Goal: Task Accomplishment & Management: Complete application form

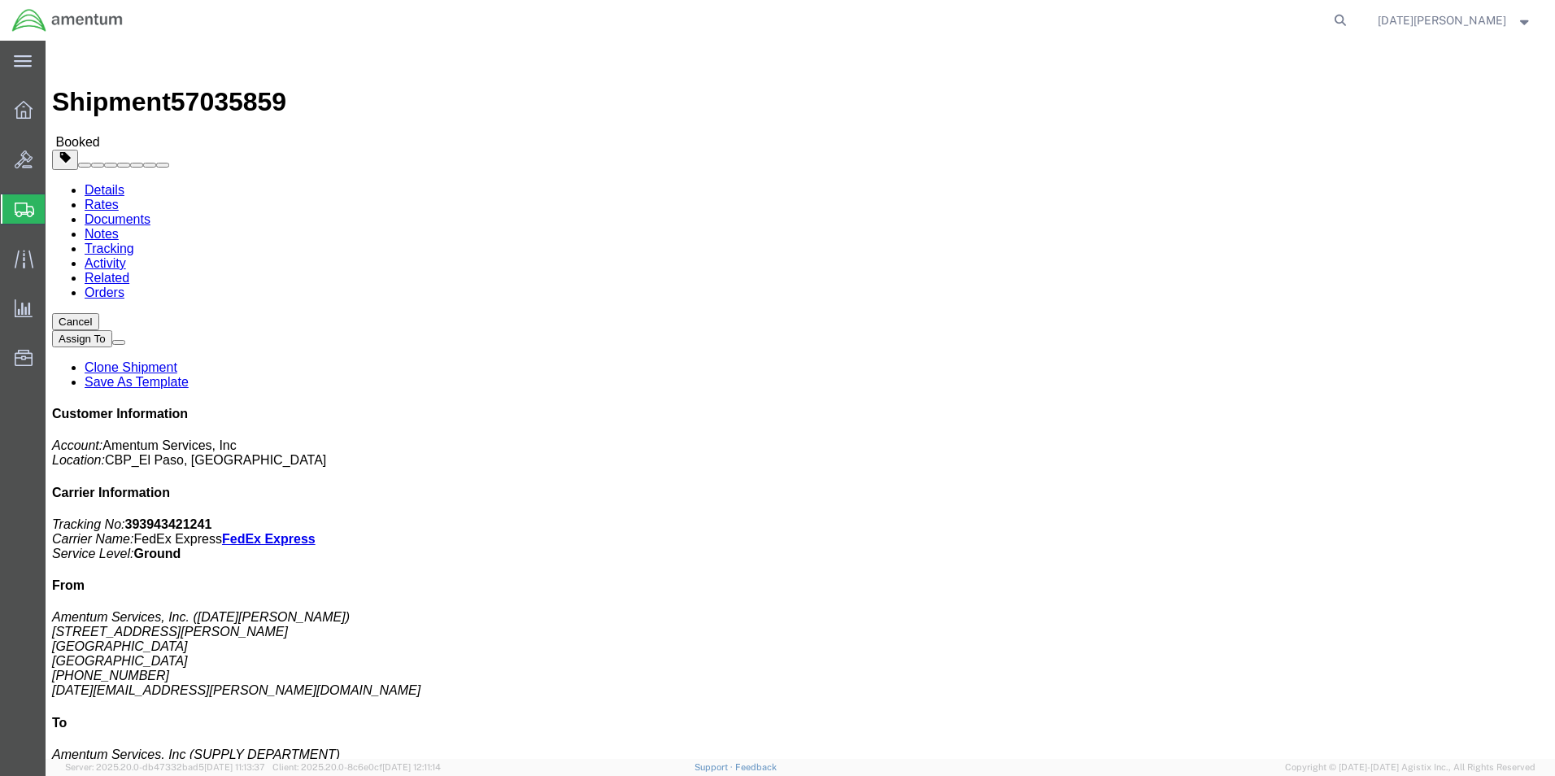
click at [0, 0] on span "Create from Template" at bounding box center [0, 0] width 0 height 0
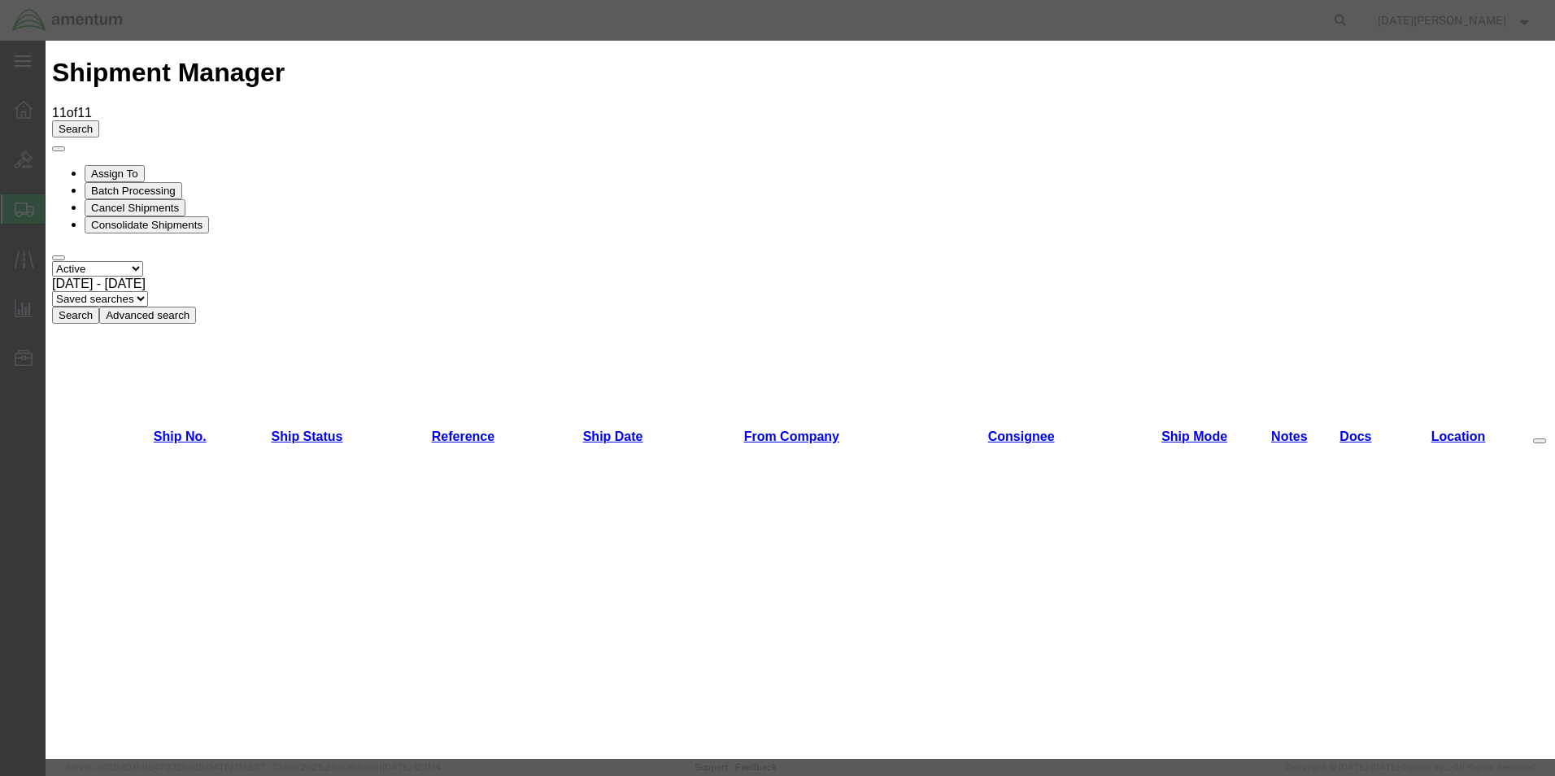
scroll to position [813, 0]
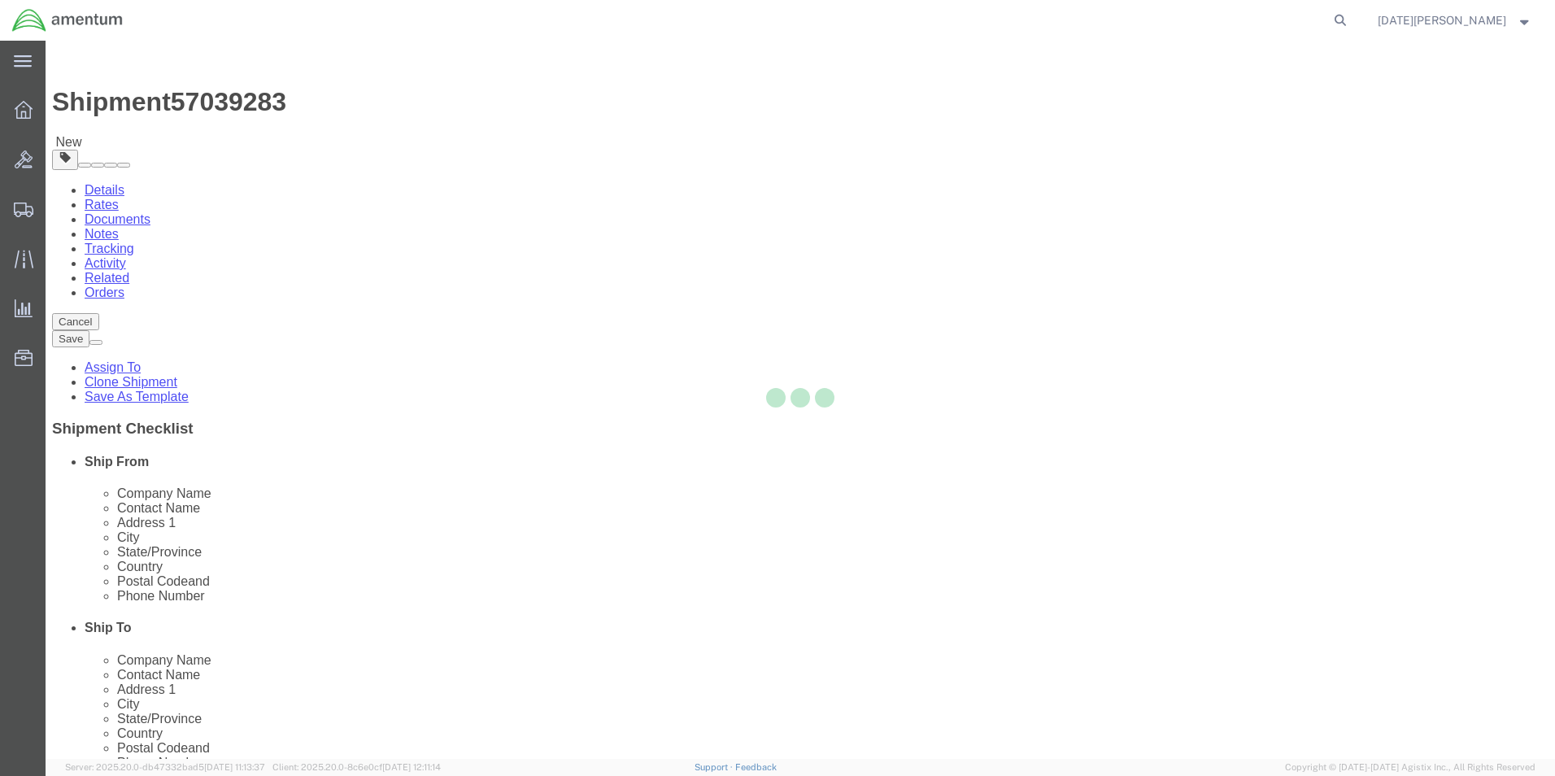
select select "49939"
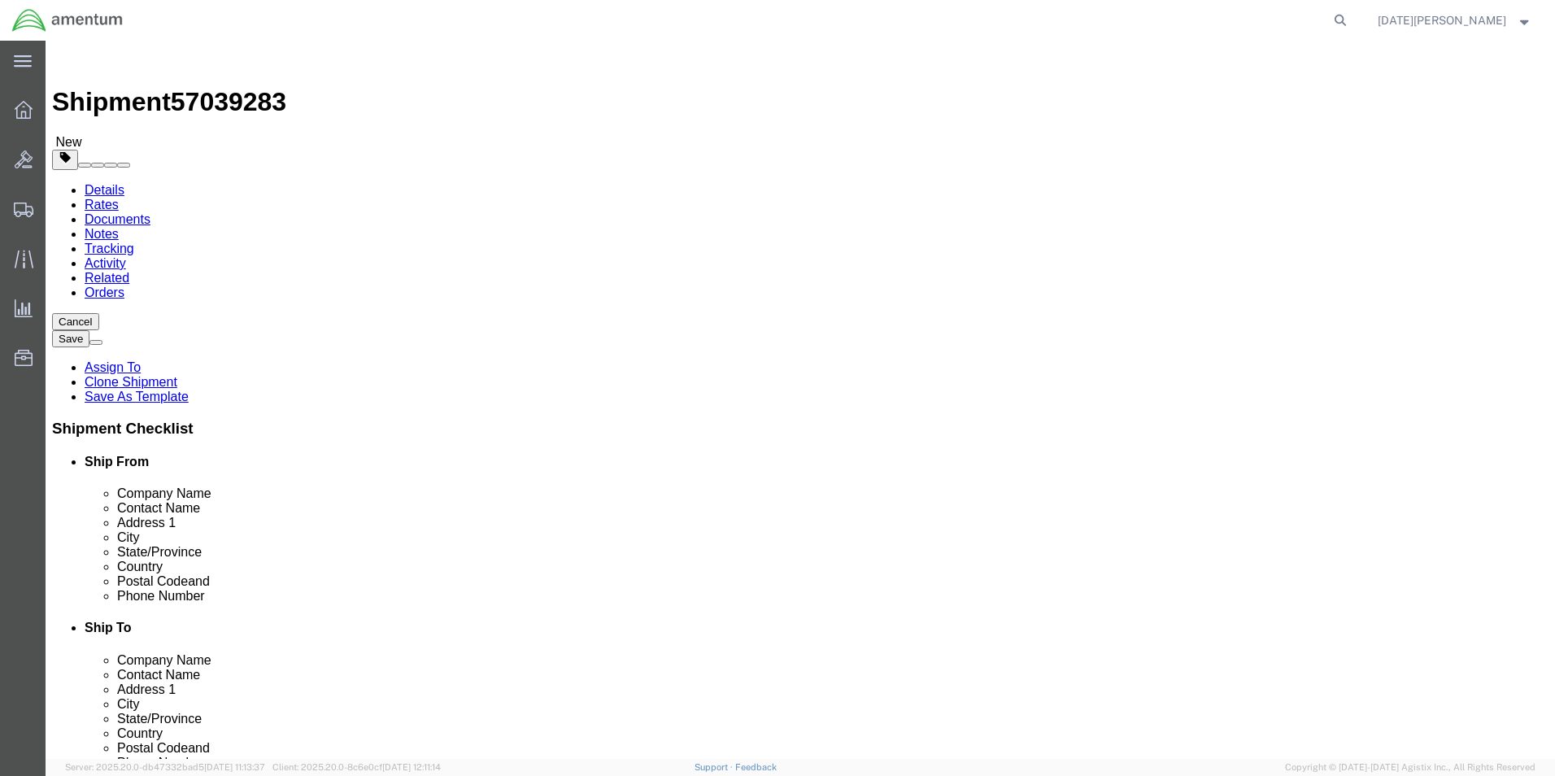
select select "MYPROFILE"
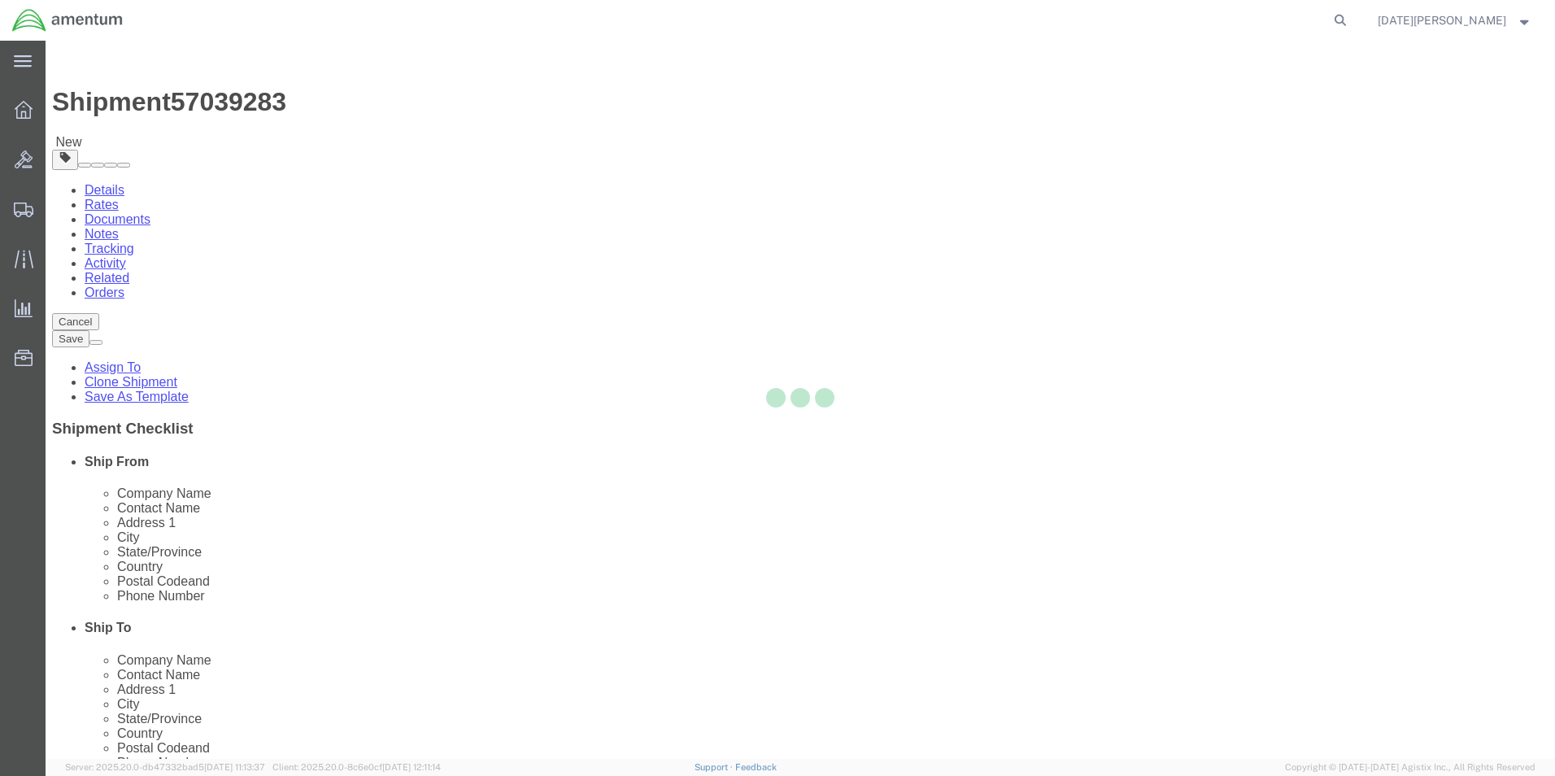
type input "Amentum Services, Inc."
type input "Noel Arrieta"
type input "9C Butterfield Trail Blvd"
type input "El Paso"
type input "79906"
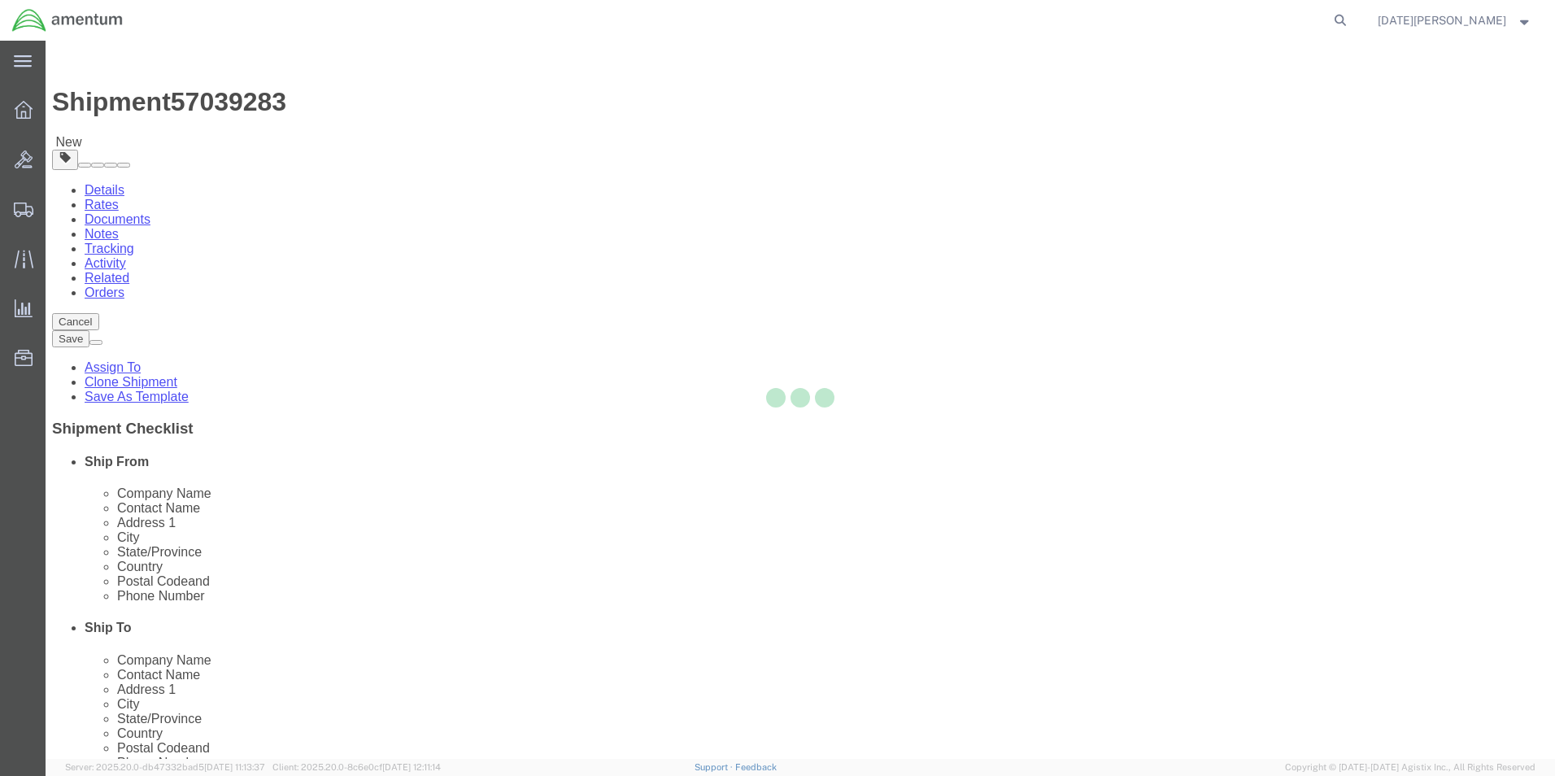
type input "915-782-2218"
type input "noel.j.arrieta@associates.cbp.dhs.gov"
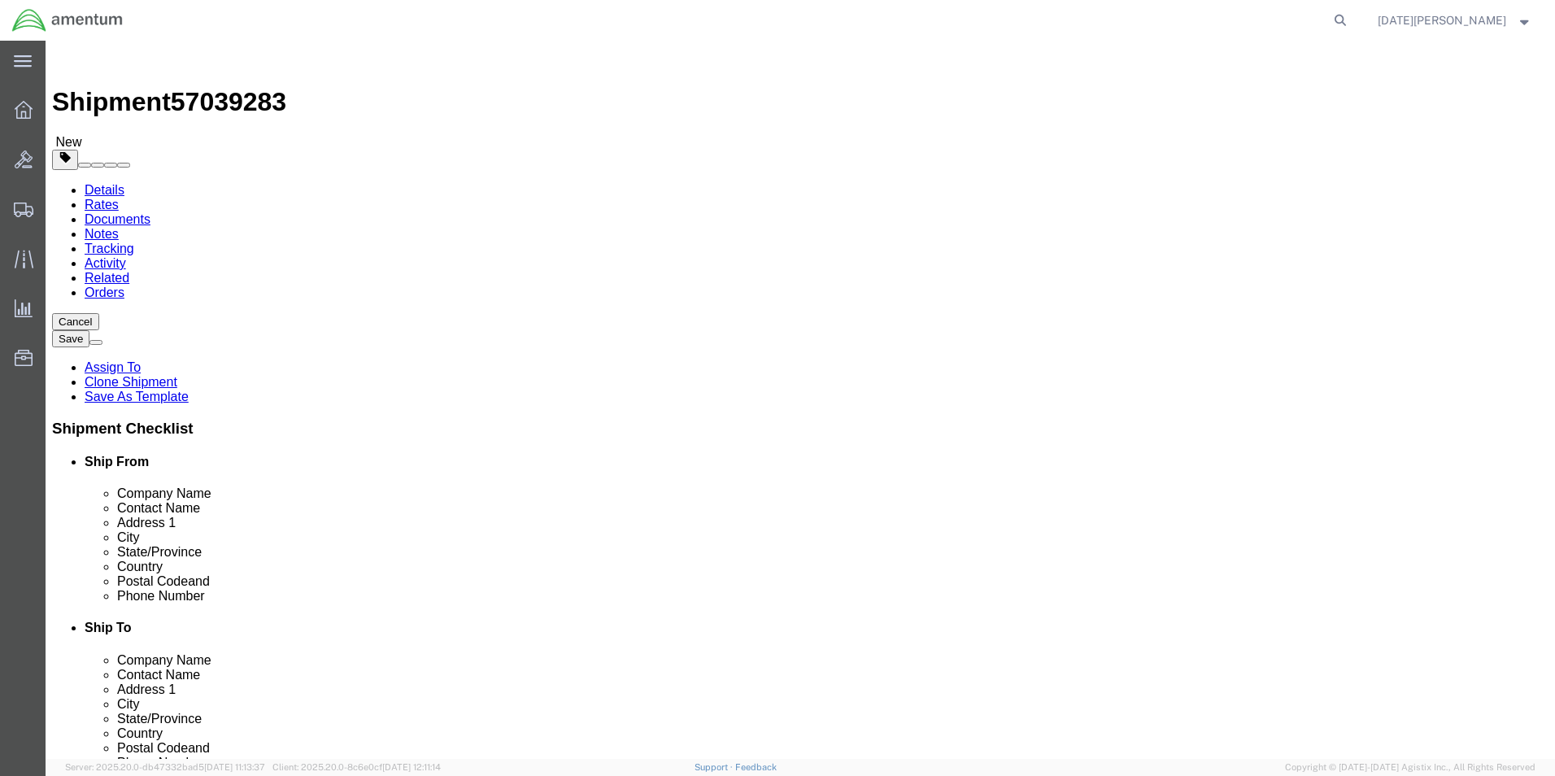
select select "TX"
click input "Amentum Services, Inc."
drag, startPoint x: 943, startPoint y: 301, endPoint x: 806, endPoint y: 308, distance: 136.8
click div "Amentum Services, Inc."
drag, startPoint x: 891, startPoint y: 333, endPoint x: 775, endPoint y: 340, distance: 115.7
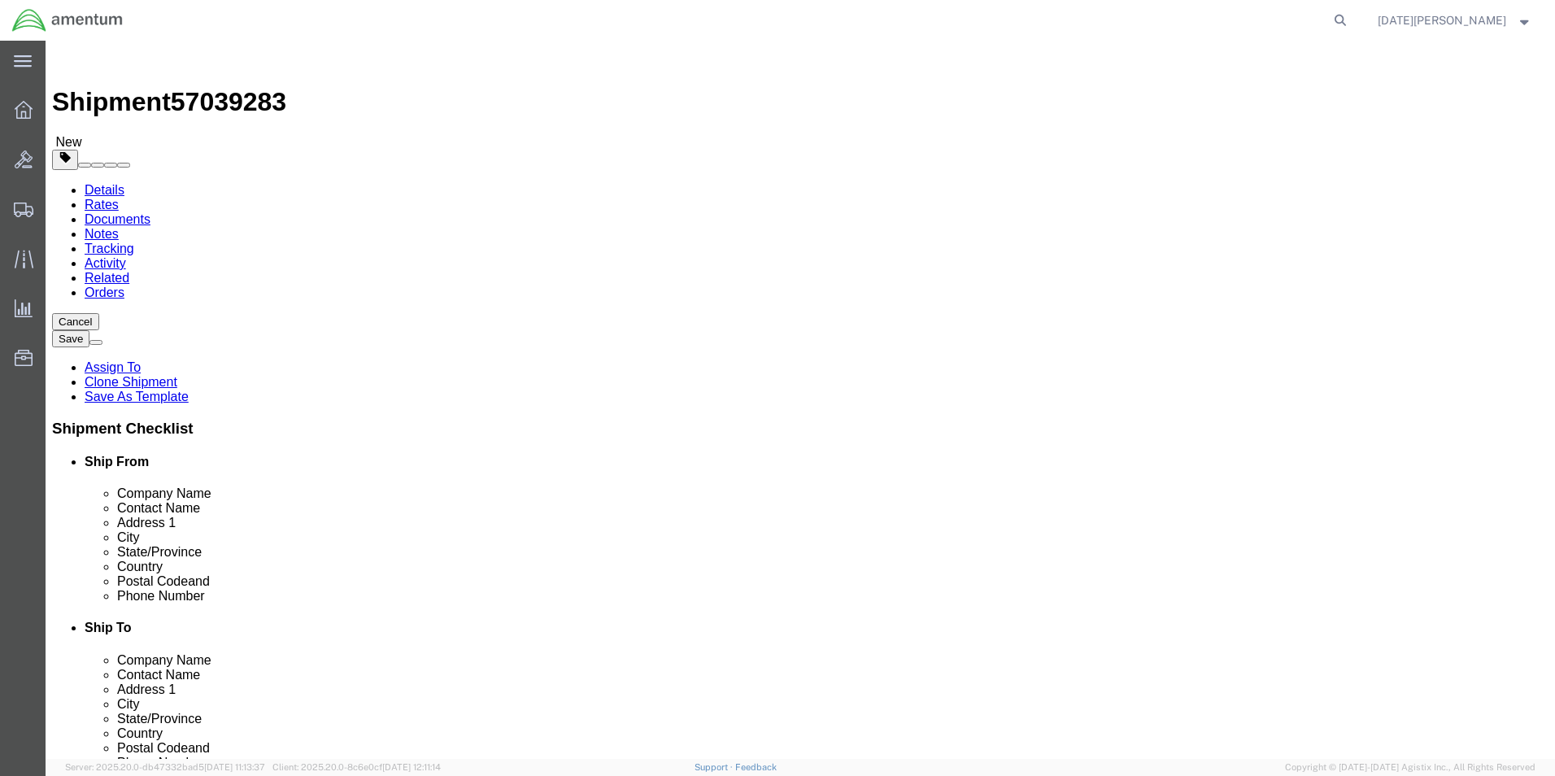
click div "Contact Name Noel Arrieta"
click input "Noel Arrieta"
type input "a"
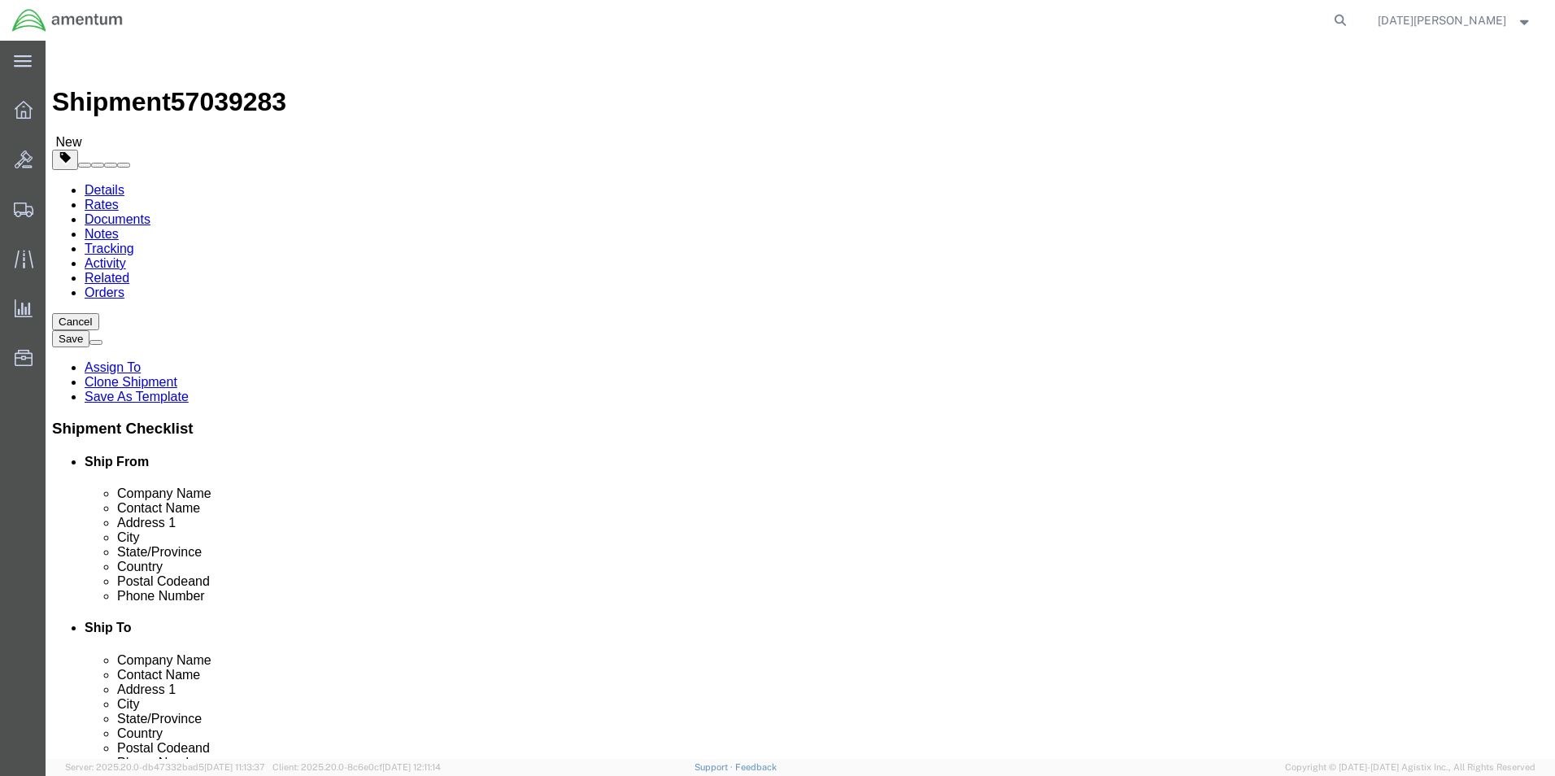
type input "Paul Blair"
type input "8101 Hornet Ave."
select select
type input "m"
type input "Millington"
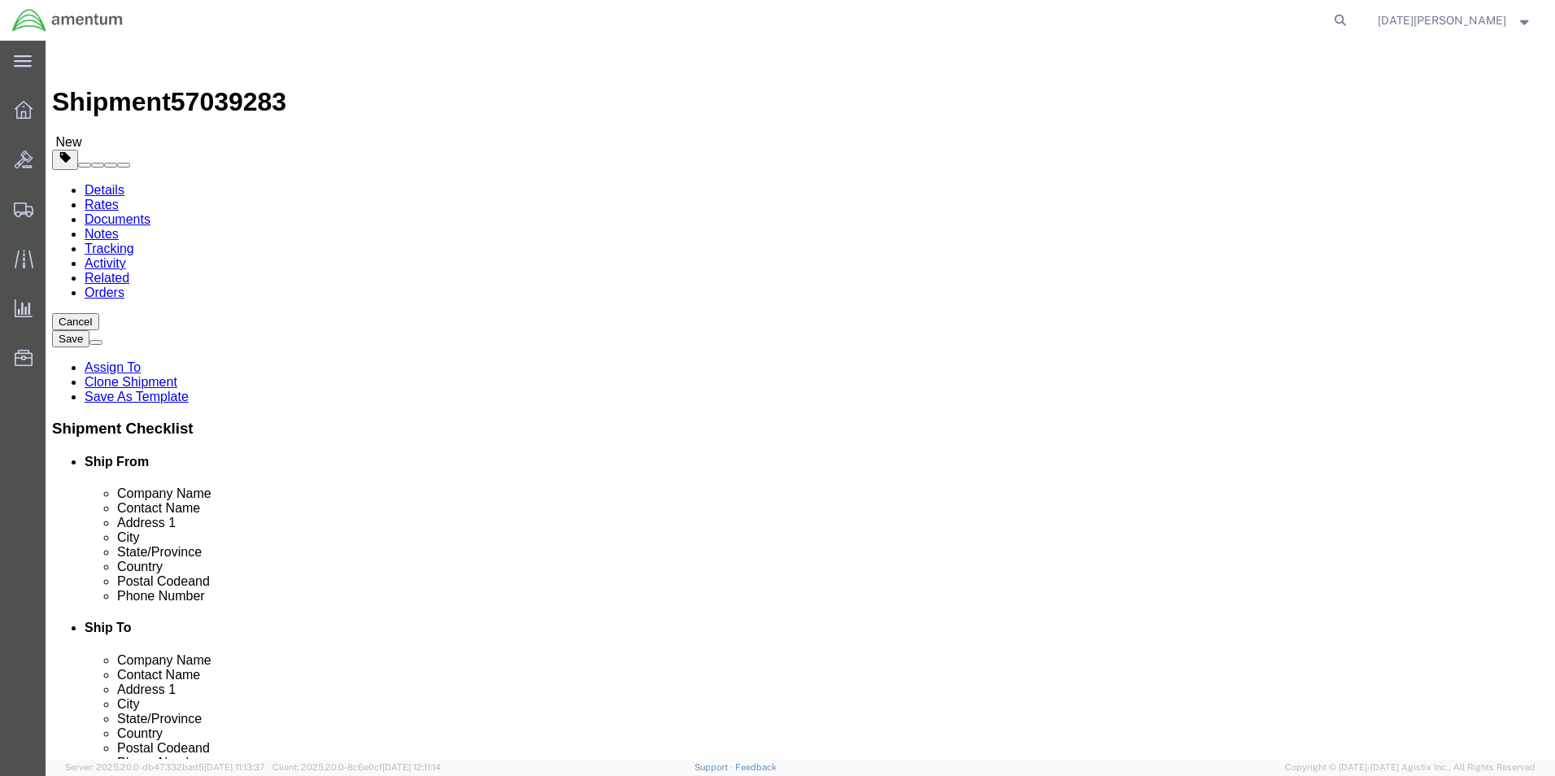
select select
type input "t"
type input "ten"
select select
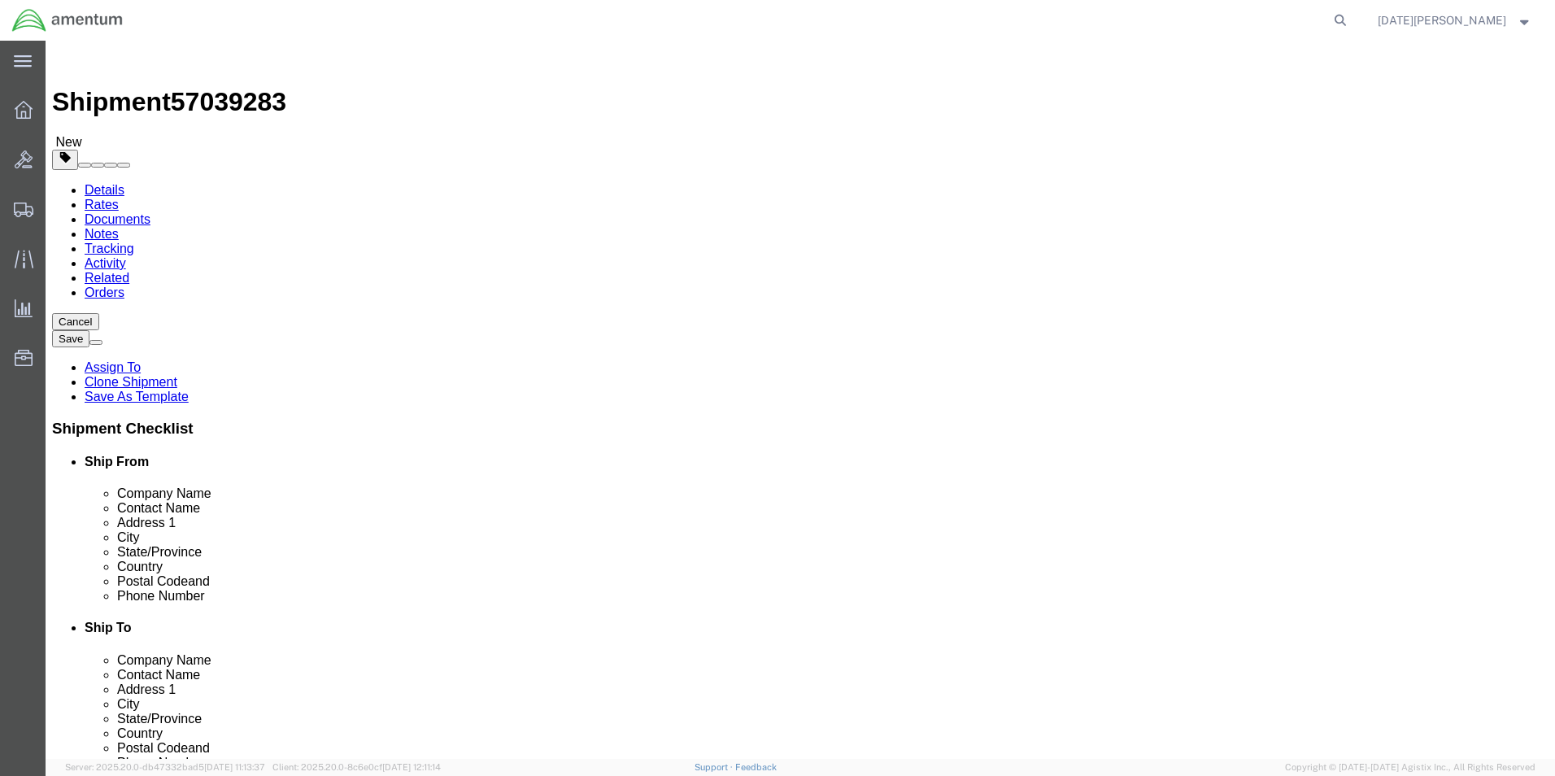
select select "TN"
type input "38053"
select select
click input "noel.j.arrieta@associates.cbp.dhs.gov"
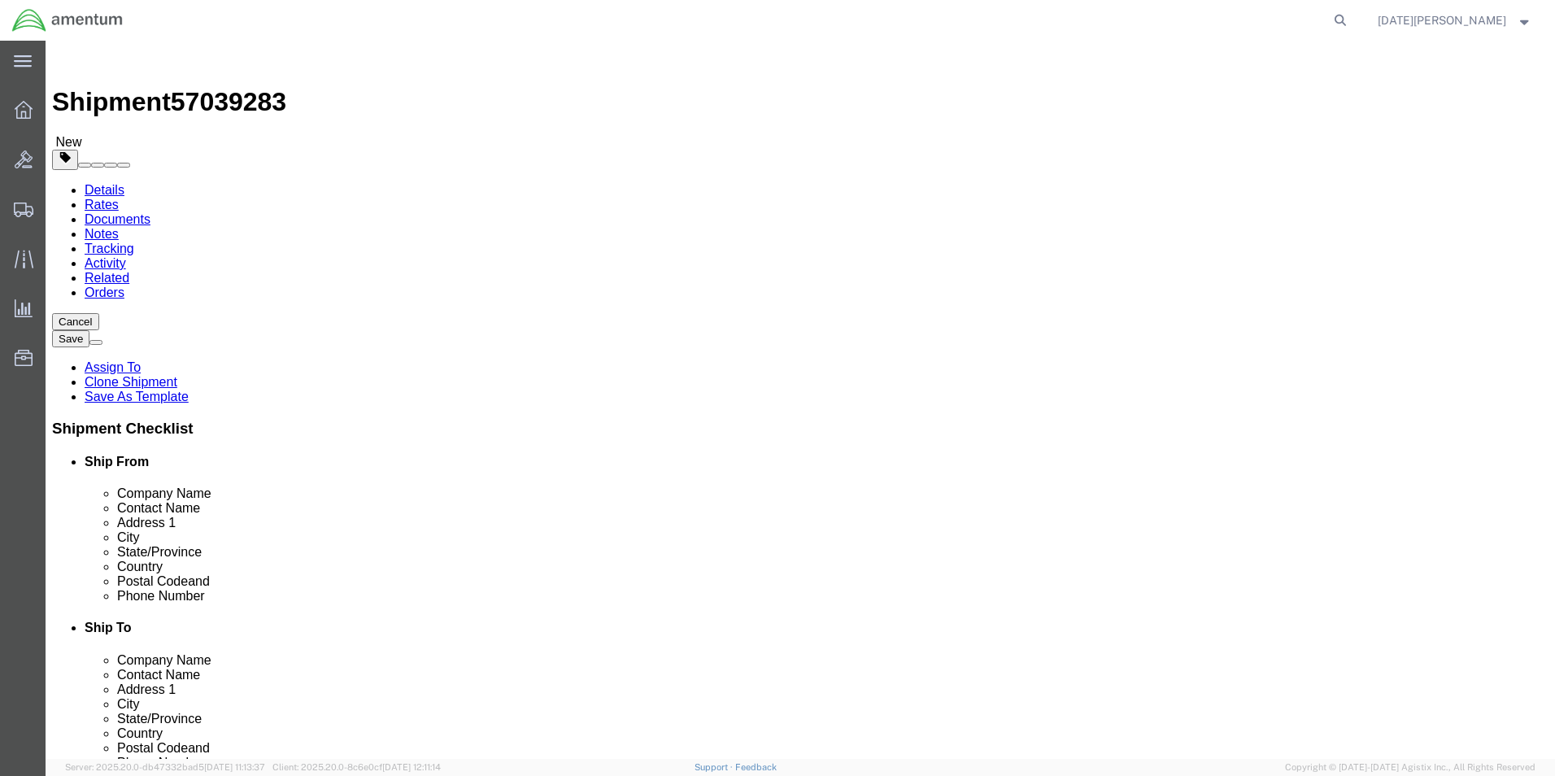
click input "noel.j.arrieta@associates.cbp.dhs.gov"
drag, startPoint x: 1027, startPoint y: 581, endPoint x: 824, endPoint y: 584, distance: 202.6
click div "noel.j.arrieta@associates.cbp.dhs.gov"
type input "\"
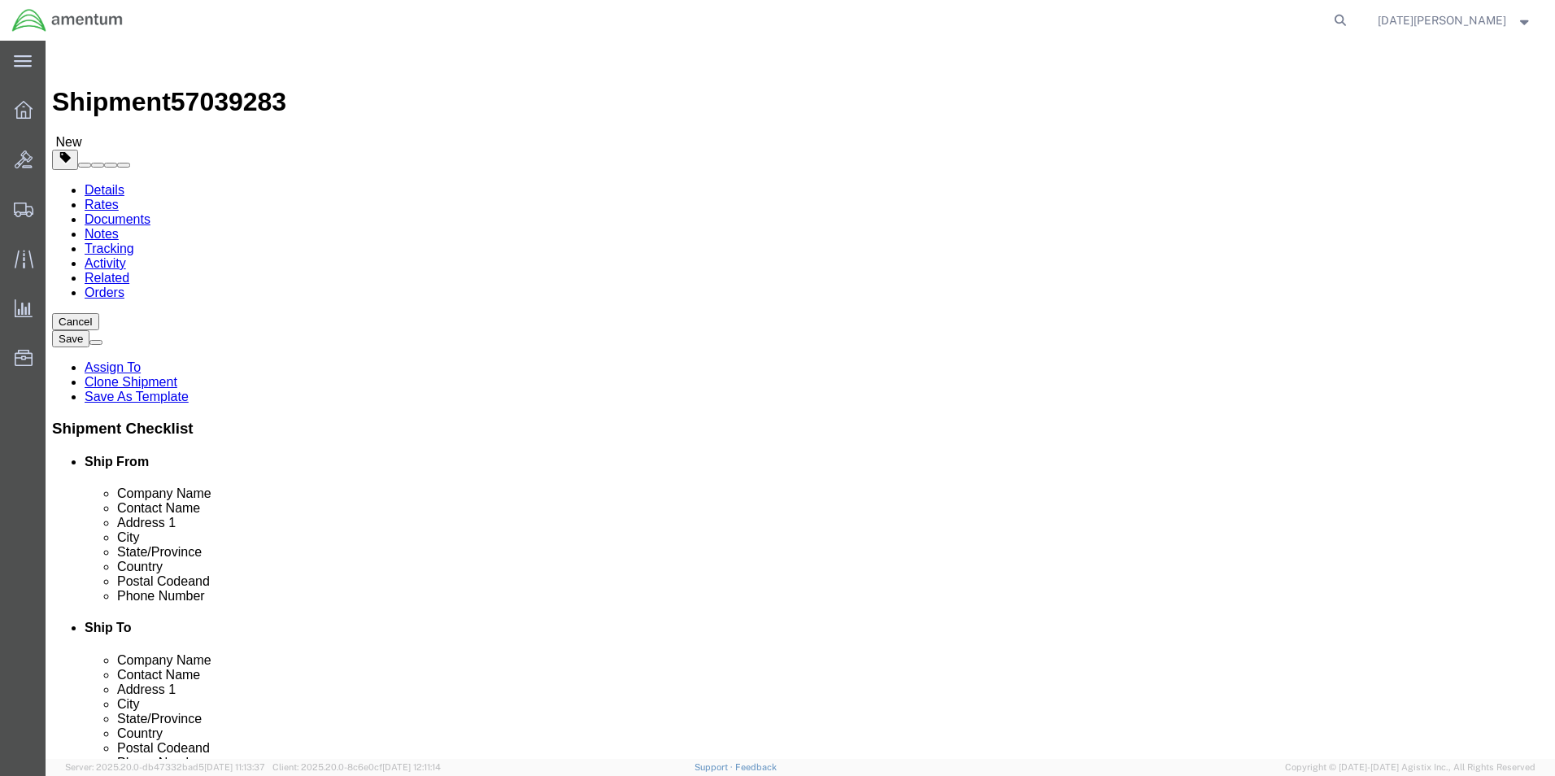
click label "Email"
click input "915-782-2218"
click input "checkbox"
checkbox input "true"
click input "38053"
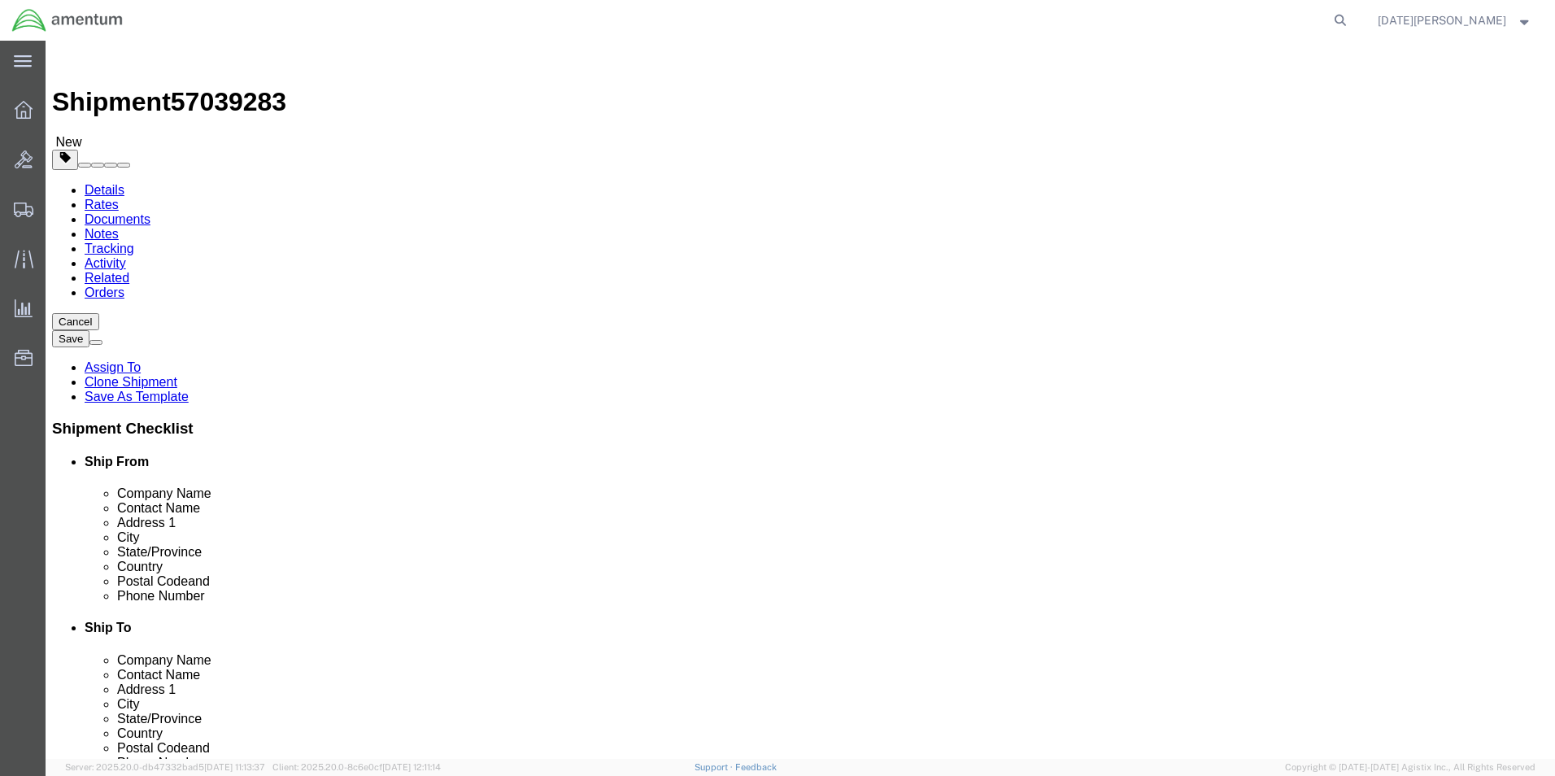
click input "915-782-2218"
drag, startPoint x: 957, startPoint y: 552, endPoint x: 787, endPoint y: 563, distance: 169.6
click div "Phone Number 915-782-2218"
select select "49932"
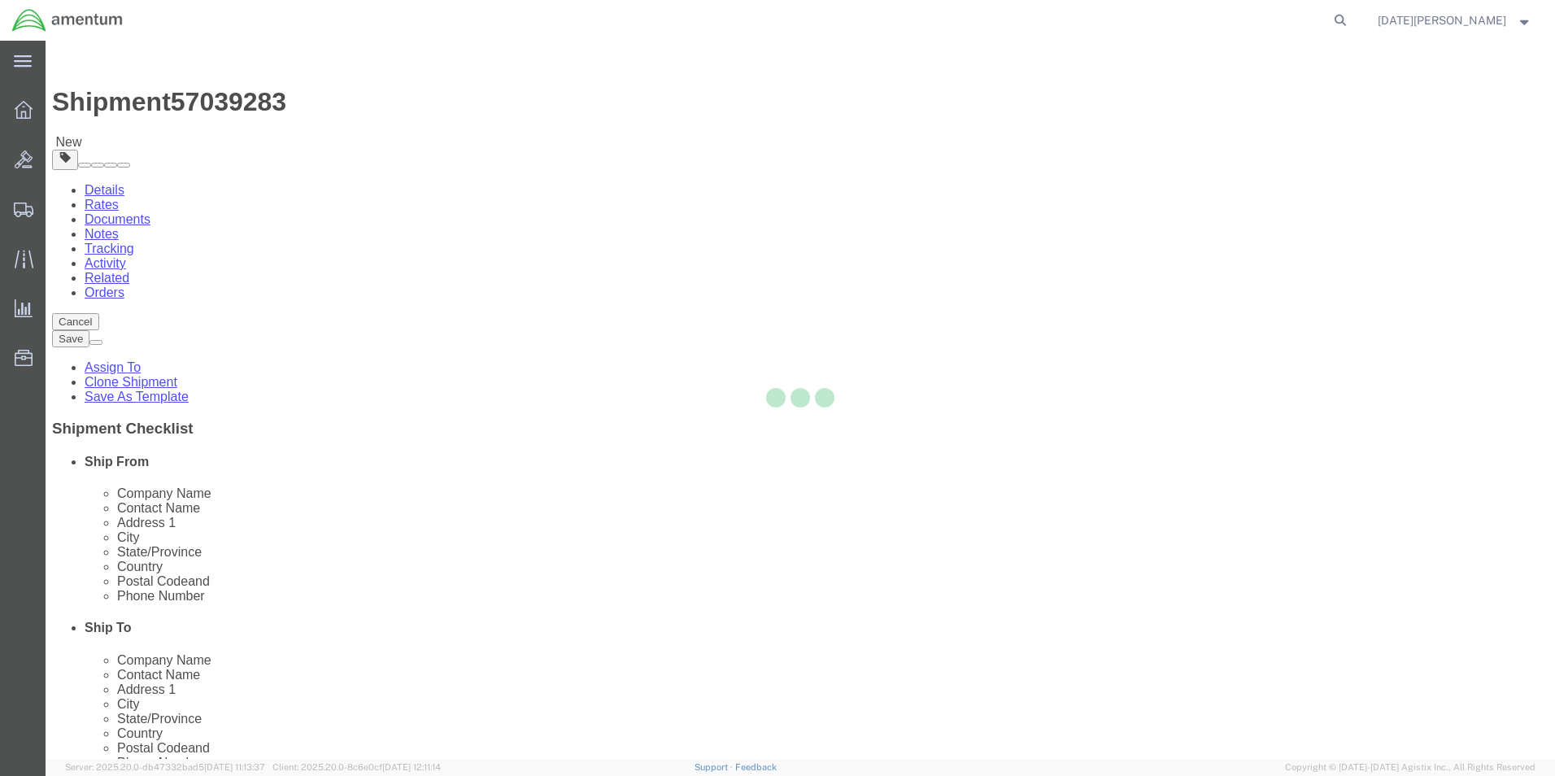
type input "Amentum Services, Inc"
type input "Brian Marquez"
type input "400 Judge Leon Ford Drive"
type input "Hammond"
type input "70401"
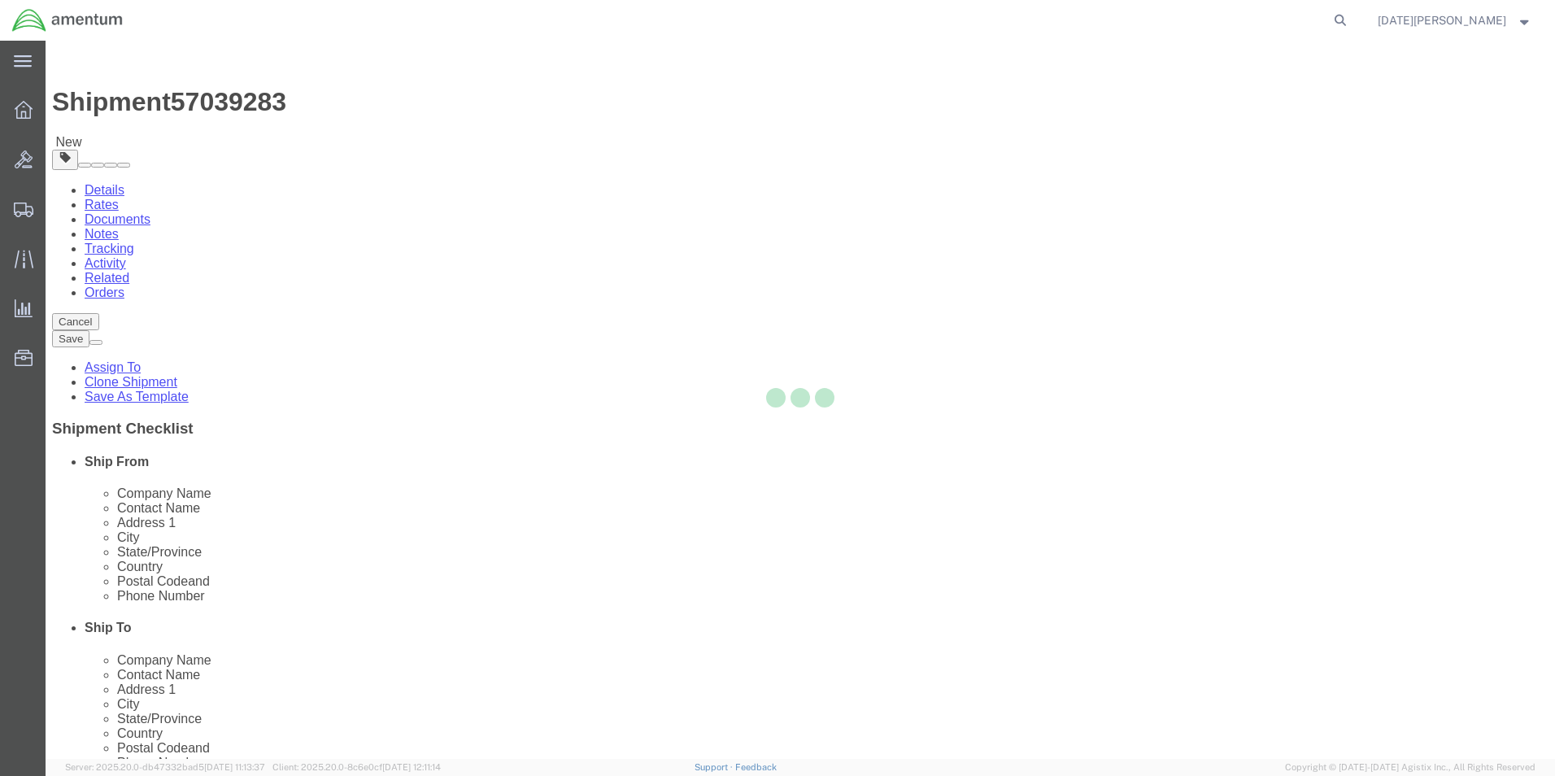
type input "985-902-2245"
type input "brian.d.marquez@associates.cbp.dhs.gov"
select select "LA"
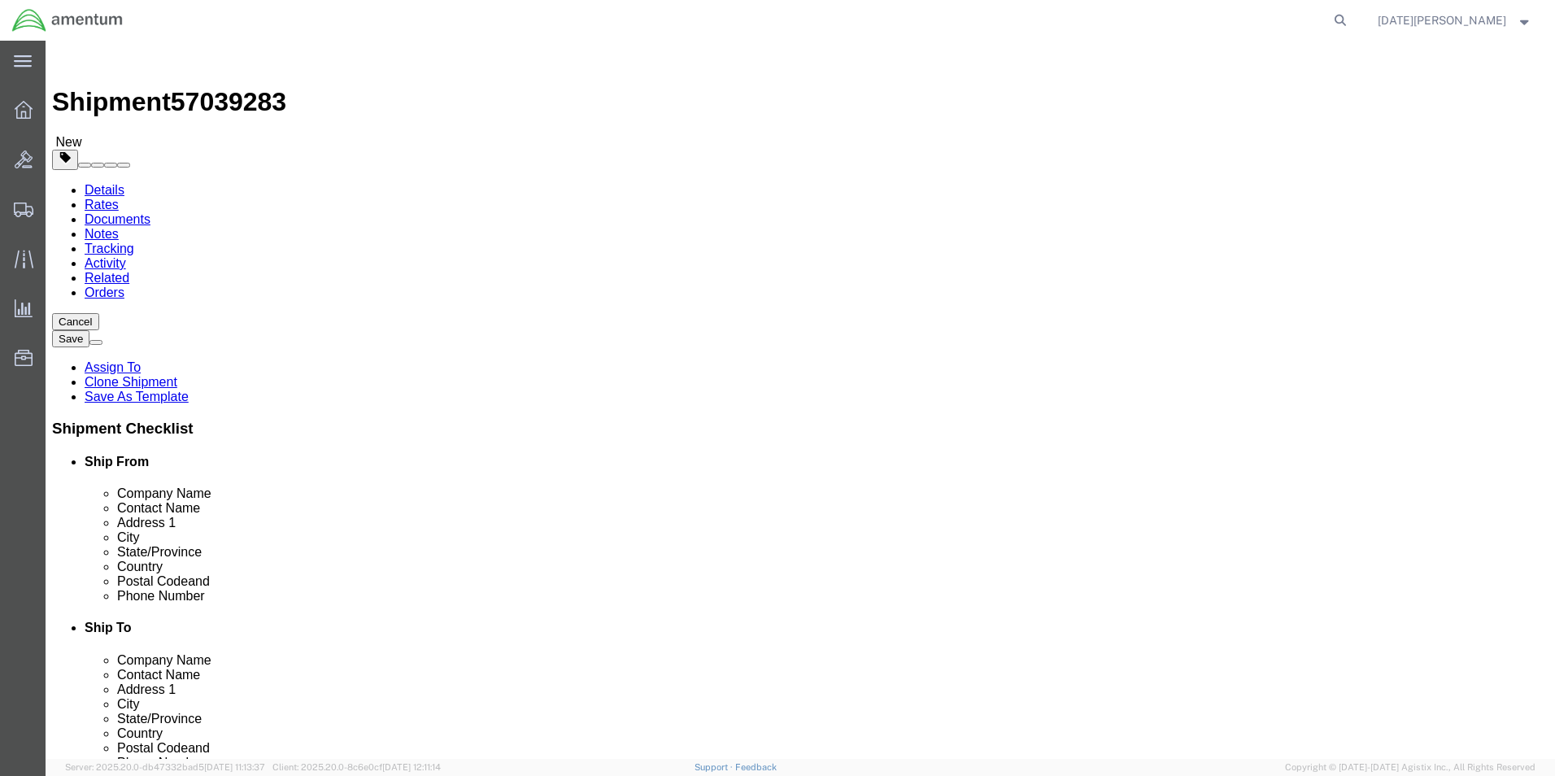
drag, startPoint x: 880, startPoint y: 521, endPoint x: 659, endPoint y: 500, distance: 222.2
click div "Location CBP_New Orleans, LA_ENO My Profile Location 1002-4122-6 1006-5256-0 10…"
click input "Amentum Services, Inc"
drag, startPoint x: 971, startPoint y: 332, endPoint x: 718, endPoint y: 321, distance: 253.2
click div "Location CBP_New Orleans, LA_ENO My Profile Location 1002-4122-6 1006-5256-0 10…"
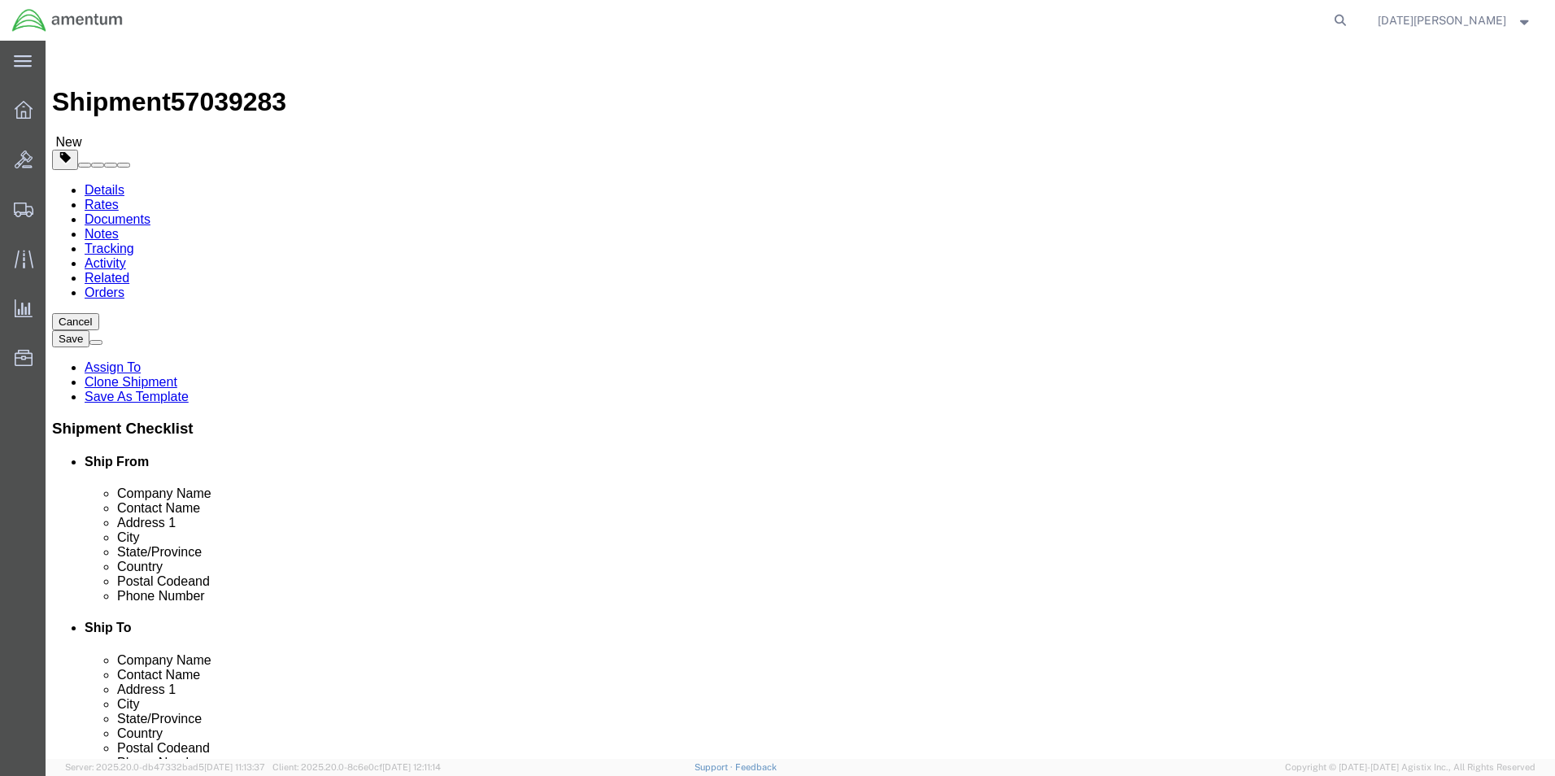
type input "Paul Blair"
type input "8101 Hornet Ave"
select select
type input "Millington"
select select
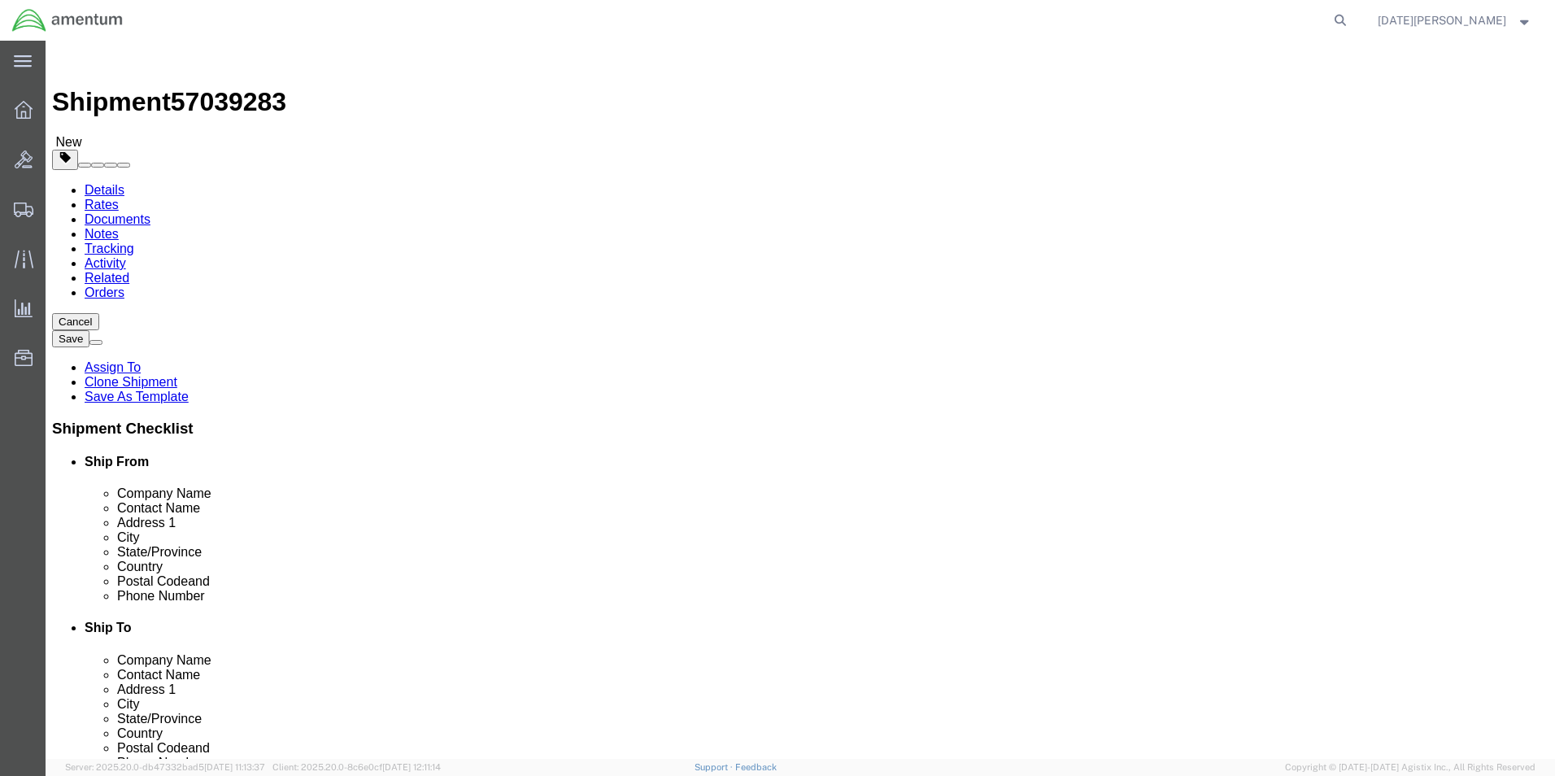
type input "T"
type input "Te"
select select
select select "TN"
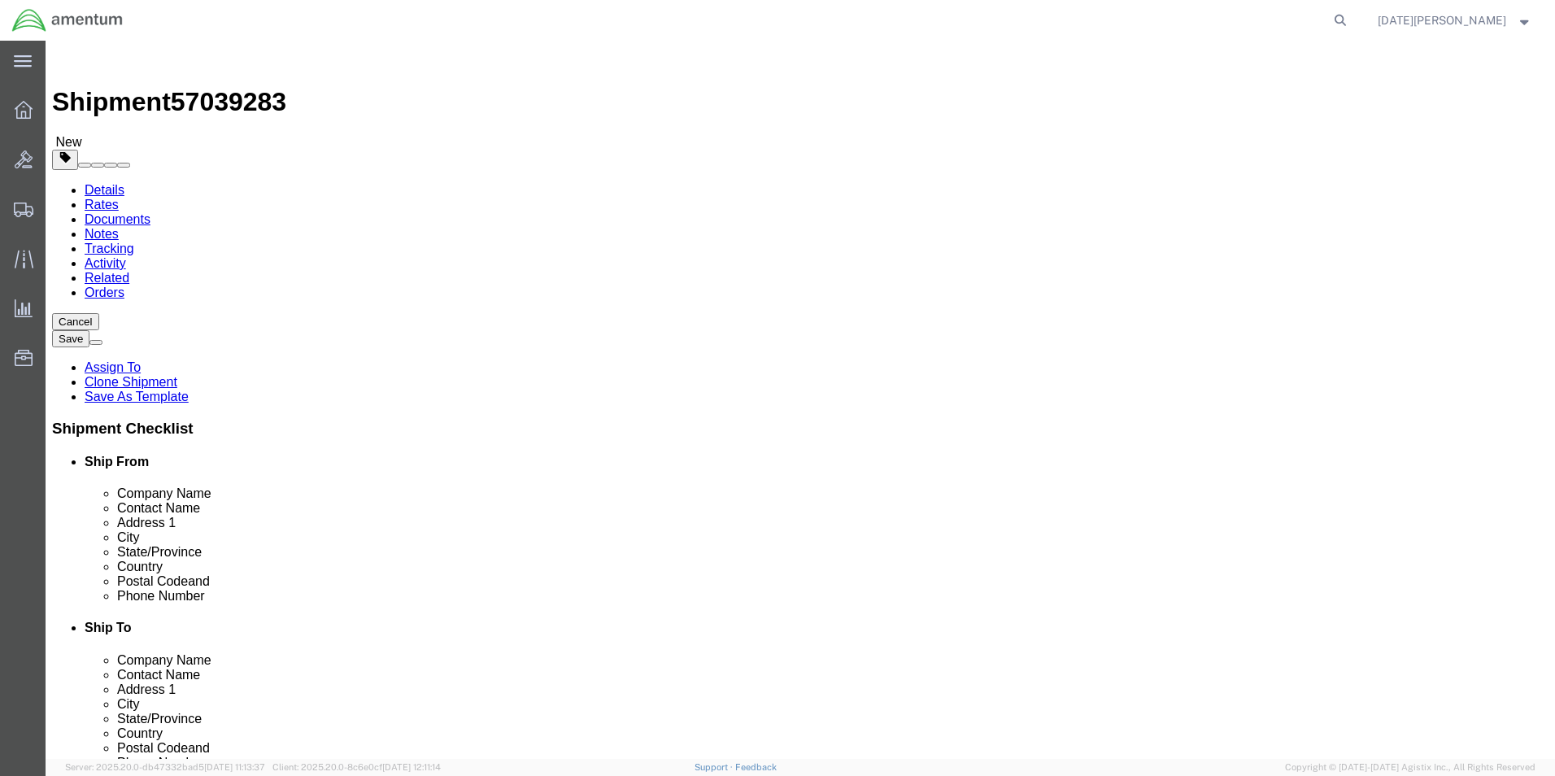
type input "8"
type input "38053"
select select
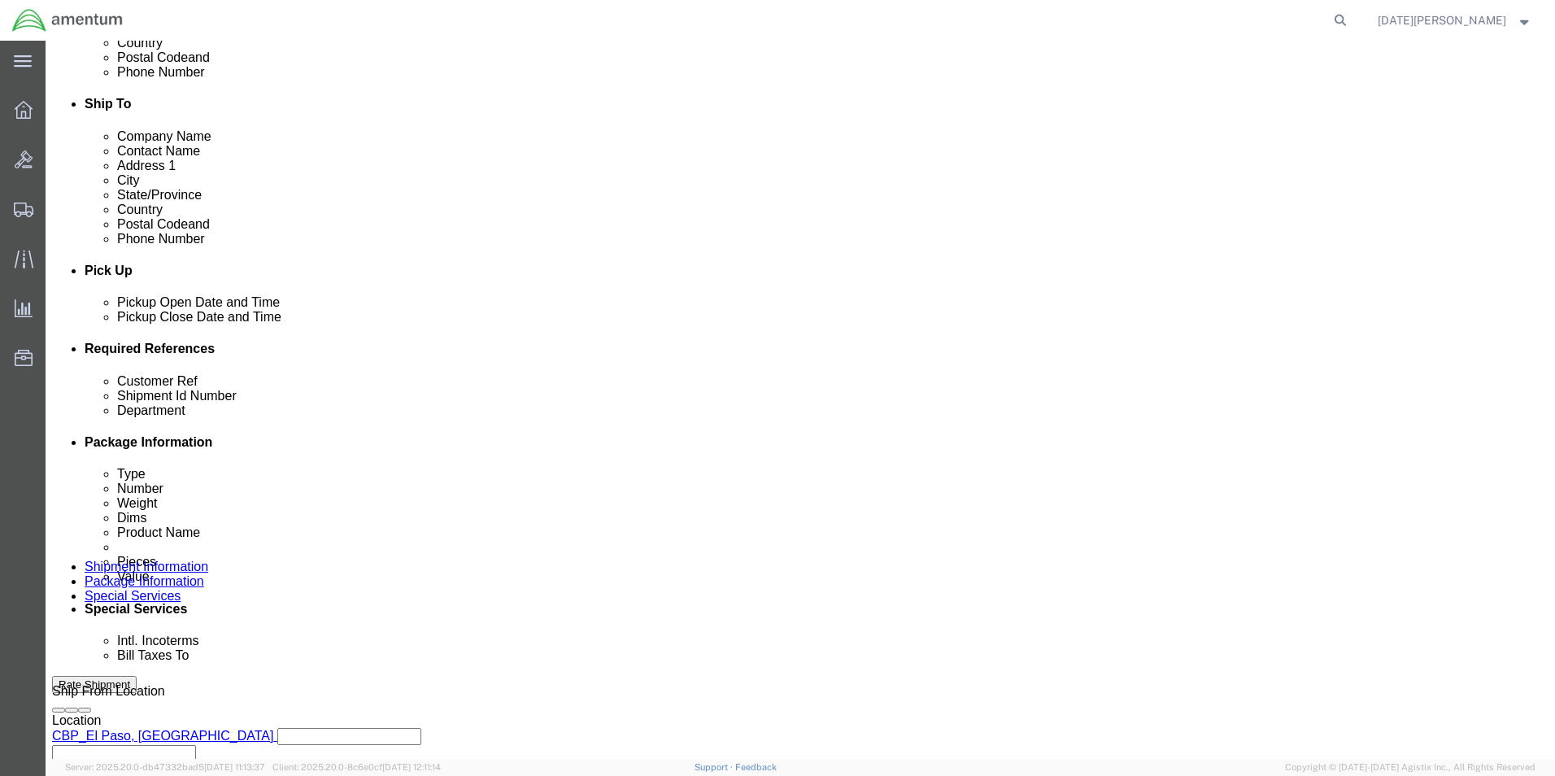
scroll to position [678, 0]
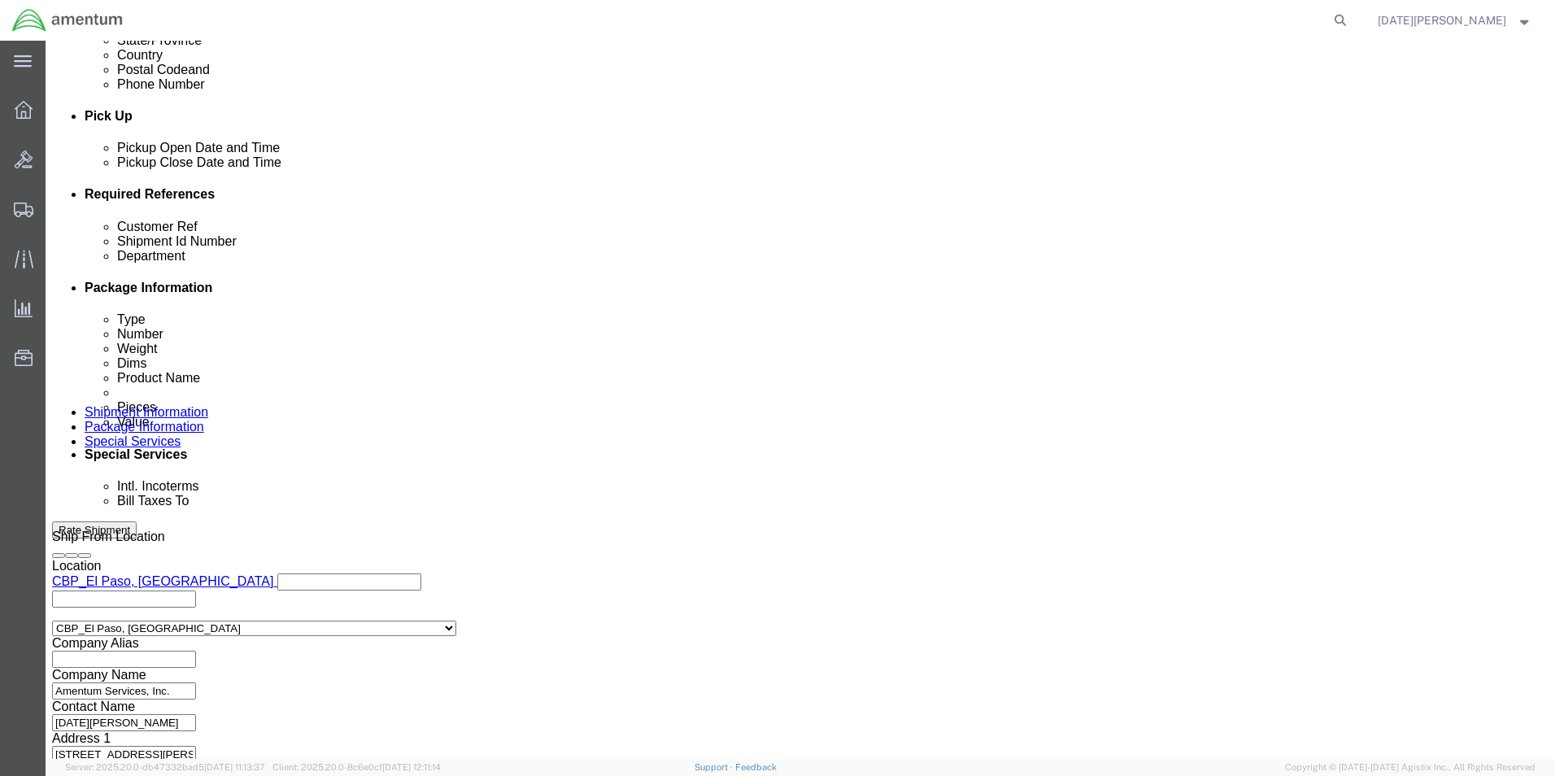
click div "Customer Ref"
click input "text"
type input "6"
type input "615-009049/615-009048"
paste input "615-009049/615-009048"
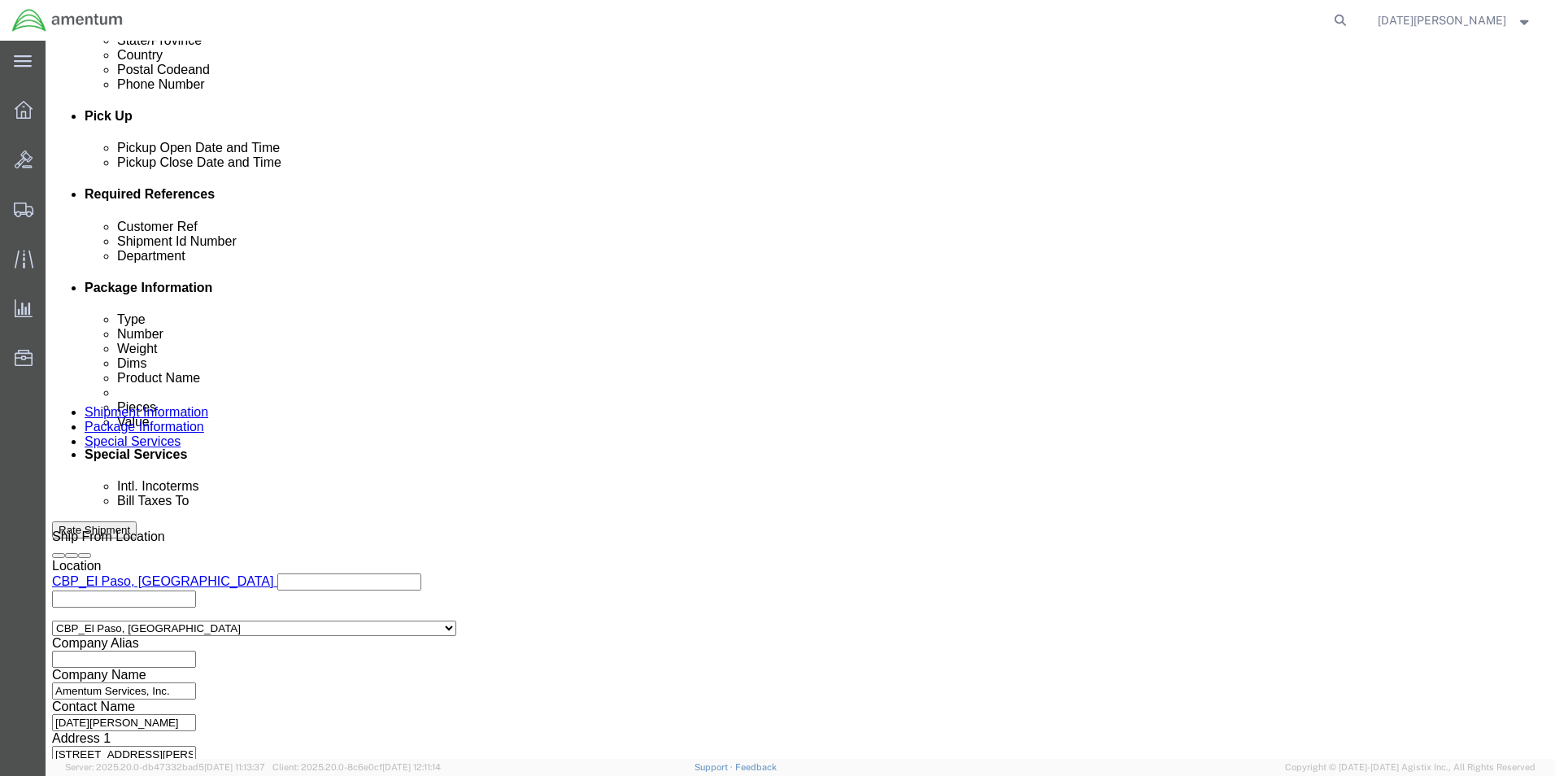
type input "615-009049/615-009048"
drag, startPoint x: 1003, startPoint y: 323, endPoint x: 745, endPoint y: 324, distance: 257.9
click div "Customer Ref 615-009049/615-009048 Shipment Id Number 615-009049/615-009048 Dep…"
type input "CBP"
click button "Continue"
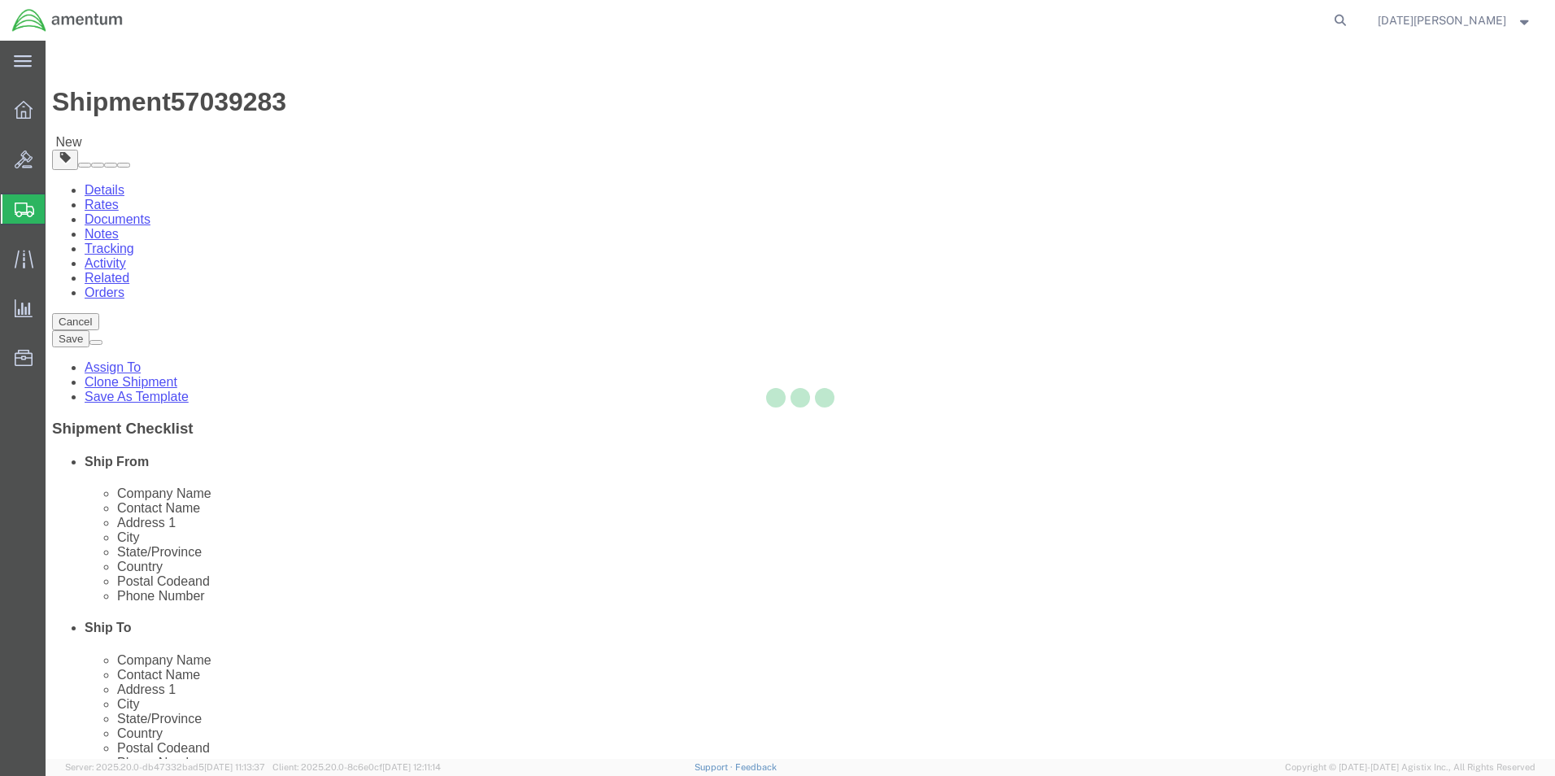
select select "YRPK"
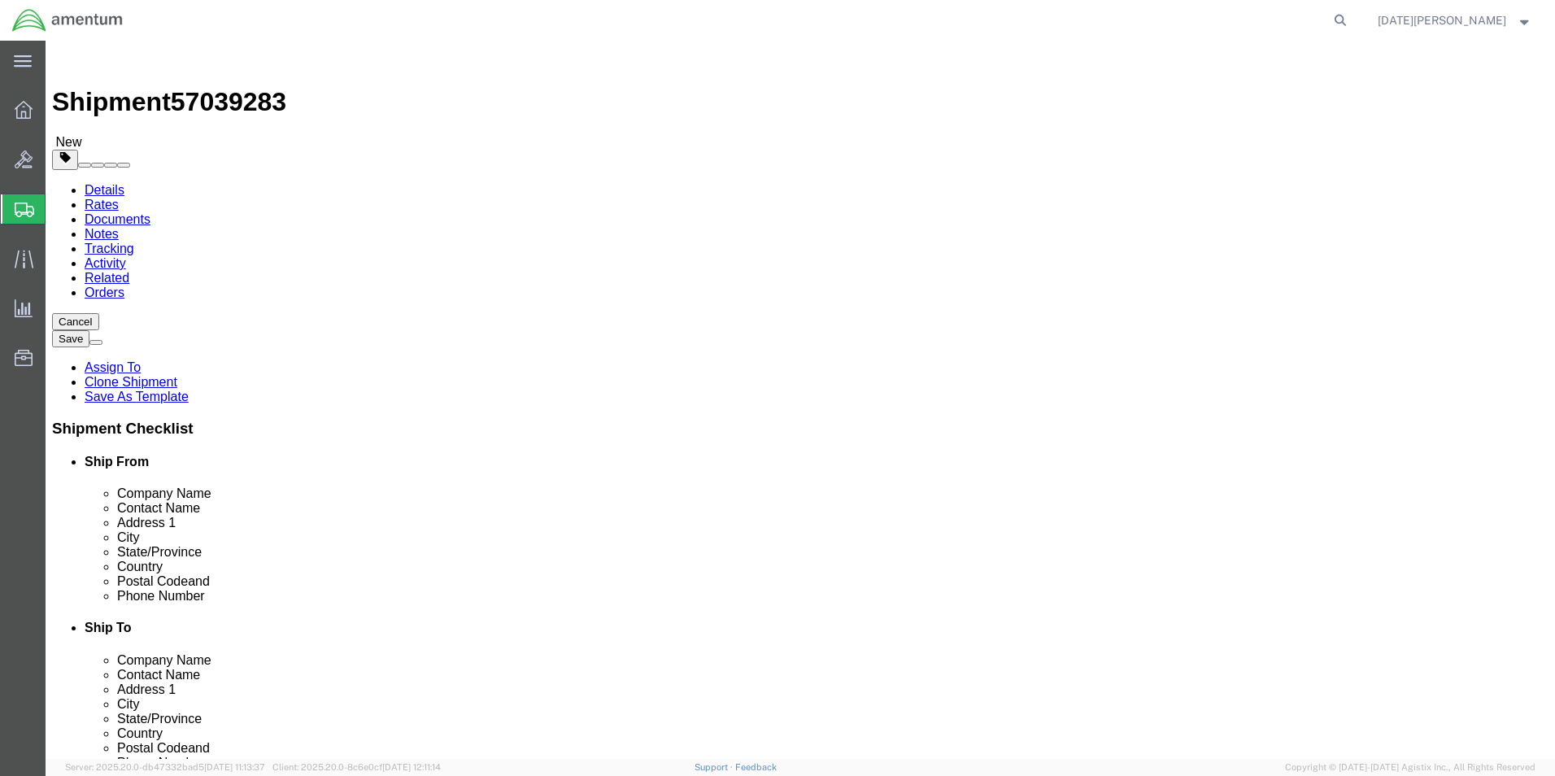
click input "text"
type input "24"
type input "18"
type input "26"
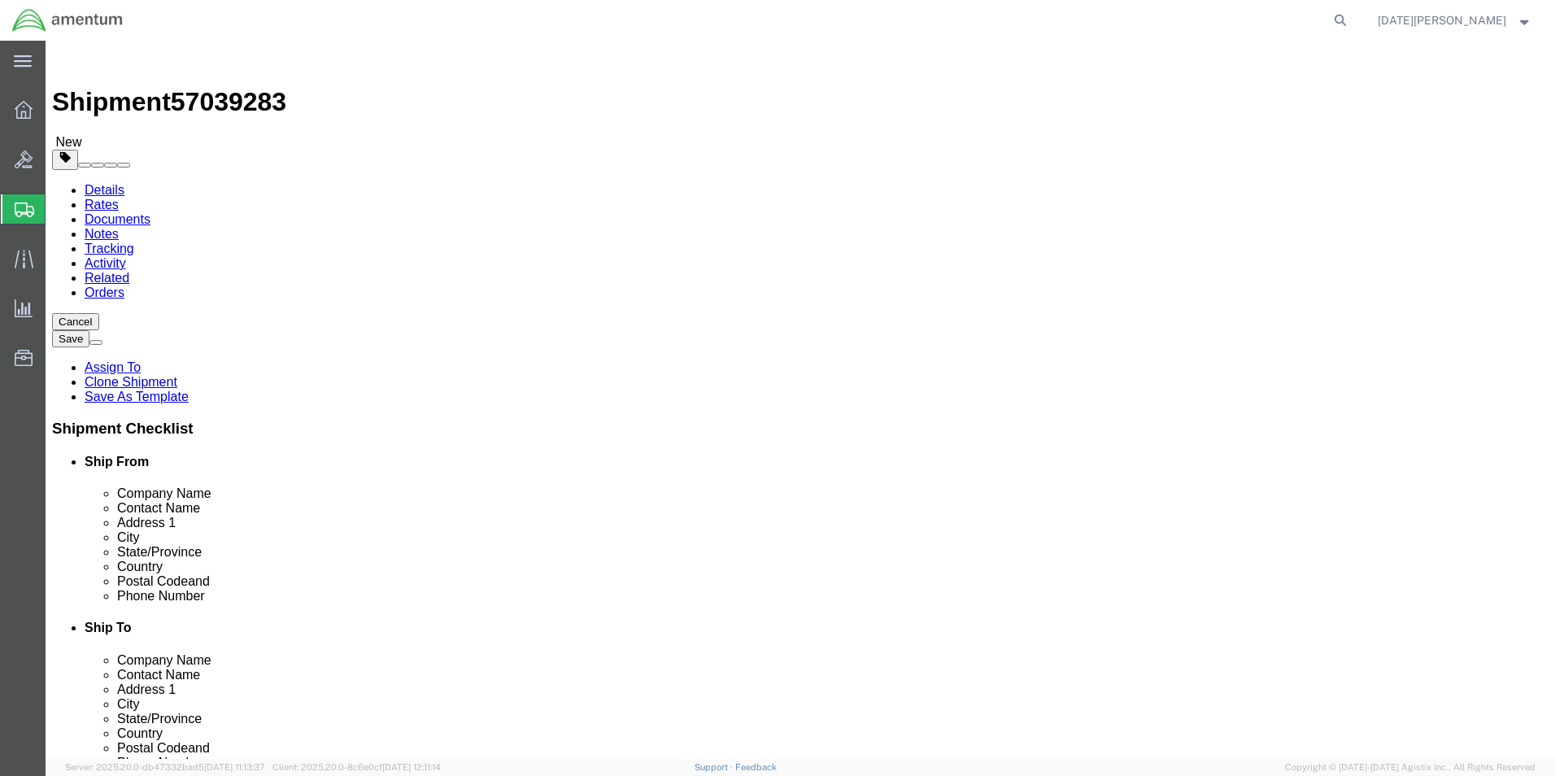
click link "Add Content"
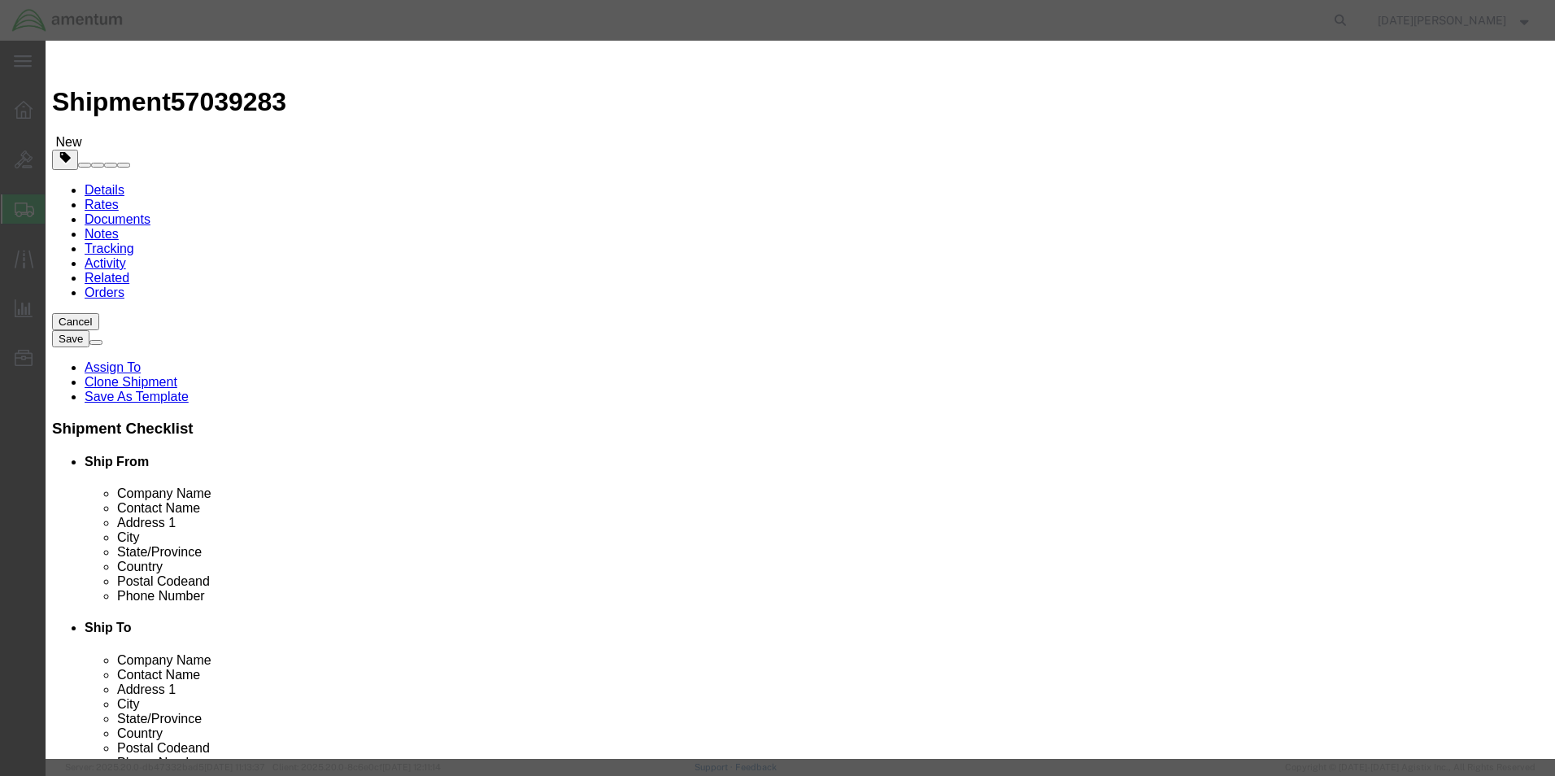
click input "text"
type input "A"
type input "AMP, BMS POWER"
type input "2"
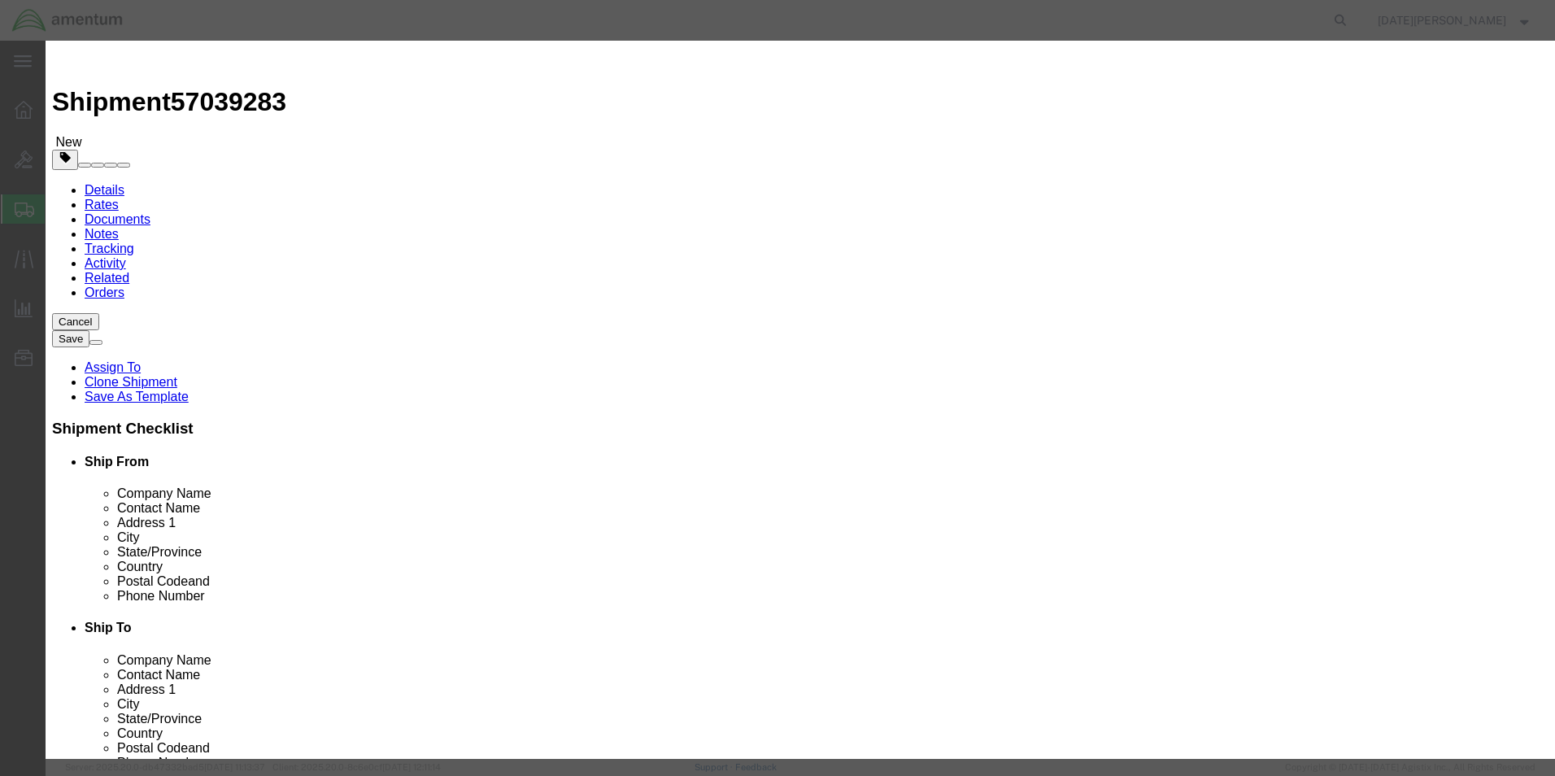
type input "10000"
select select "USD"
click button "Save & Close"
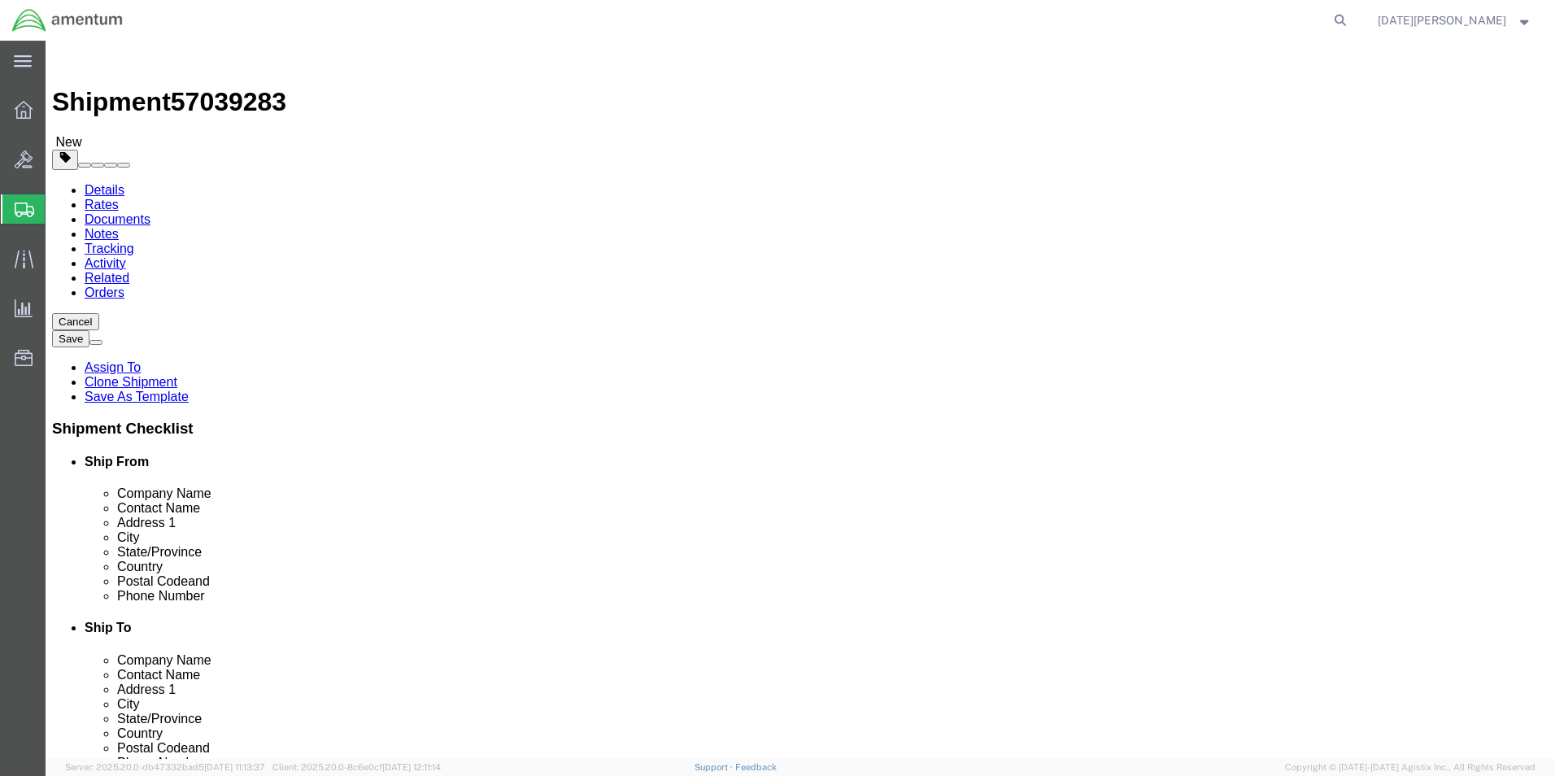
click button "Rate Shipment"
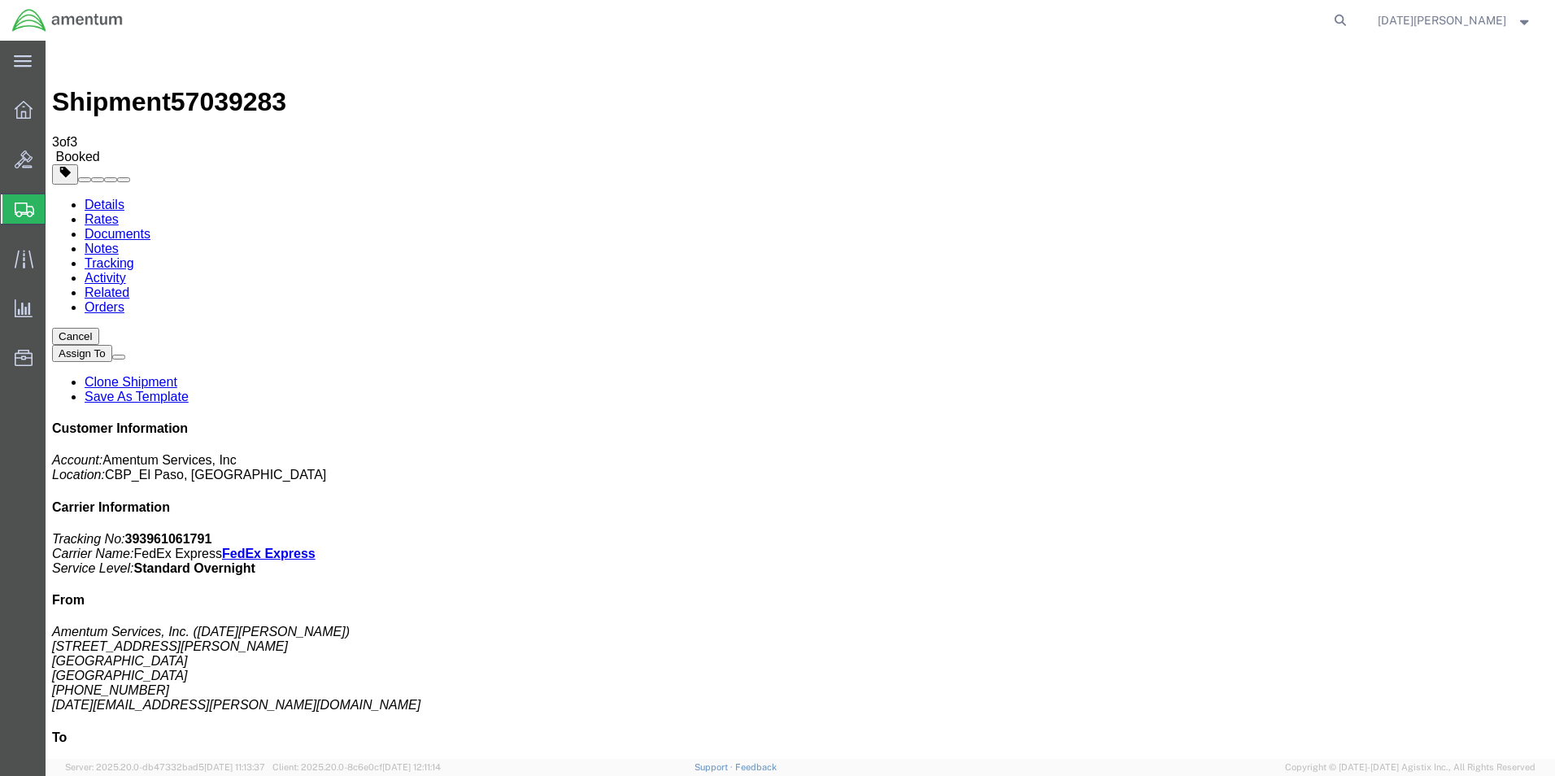
click at [0, 0] on span "Create from Template" at bounding box center [0, 0] width 0 height 0
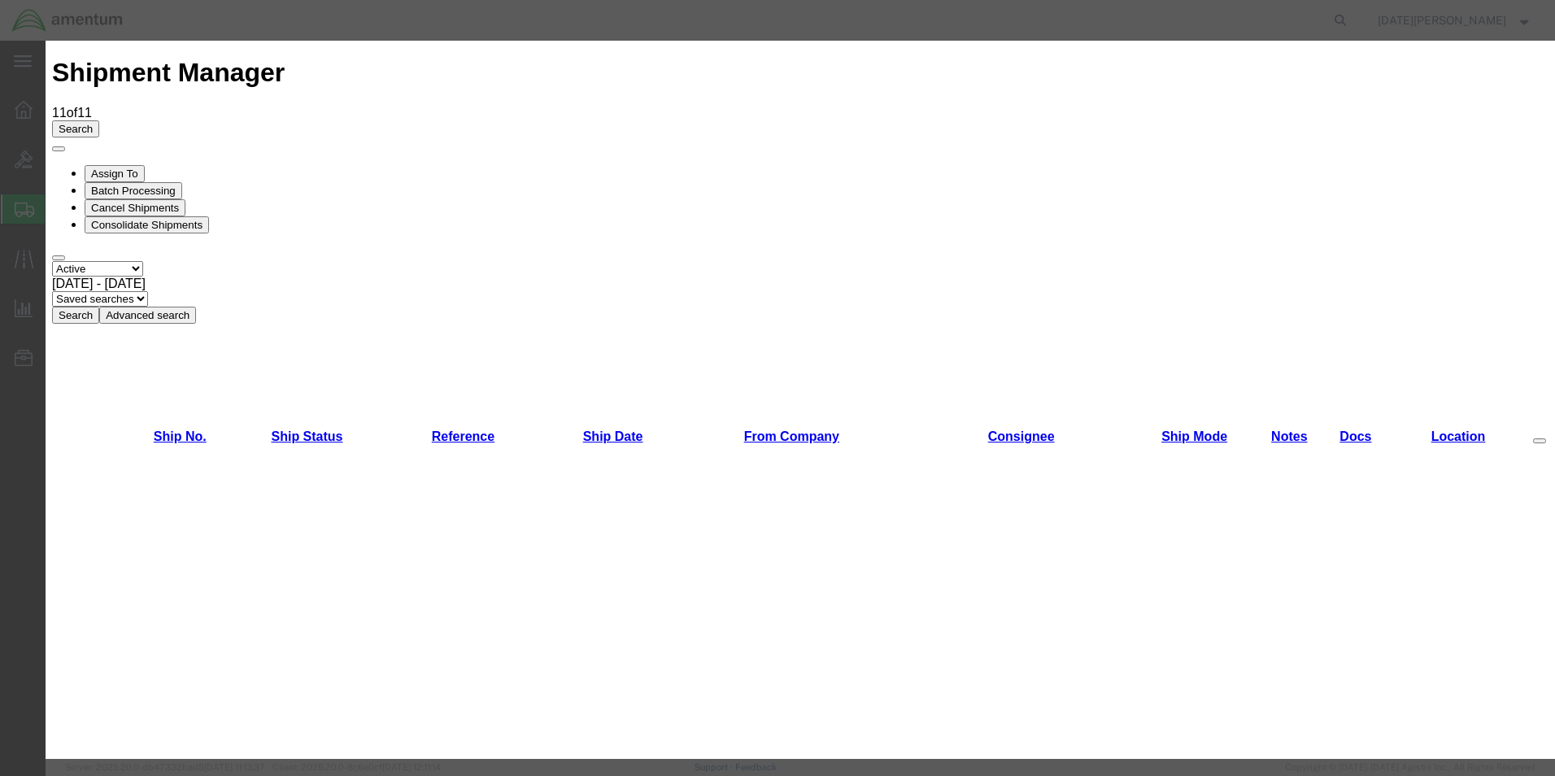
scroll to position [1058, 0]
